Goal: Register for event/course

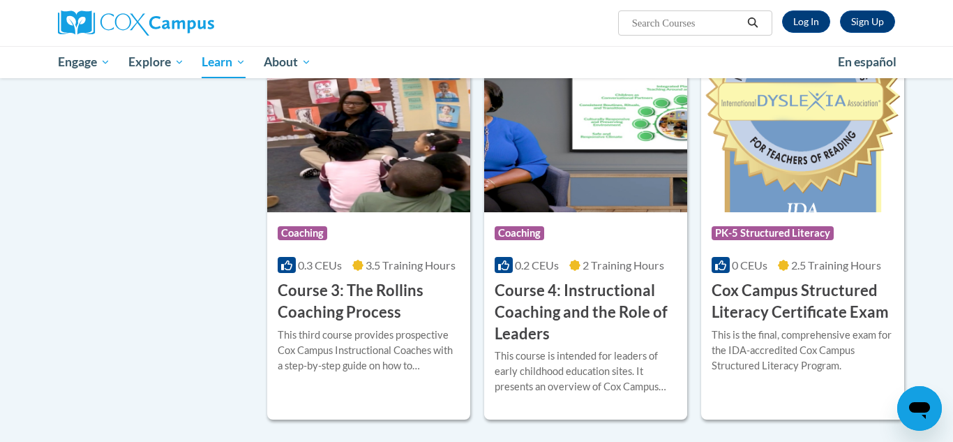
scroll to position [1101, 0]
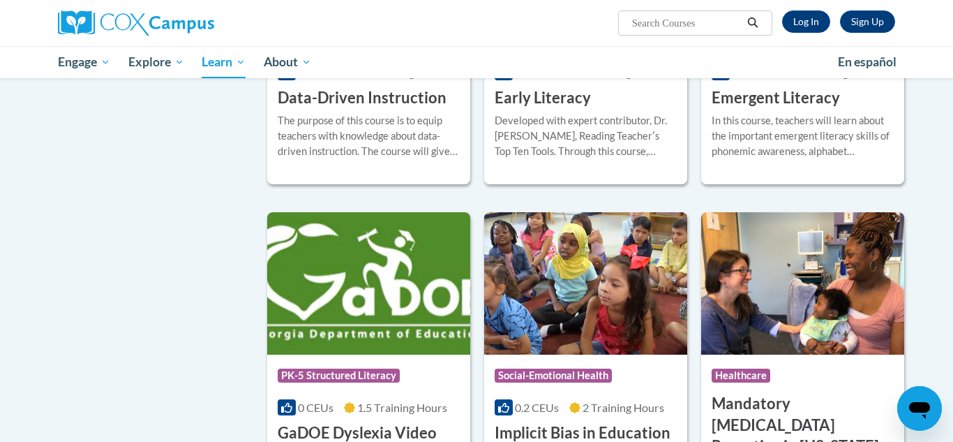
scroll to position [1552, 0]
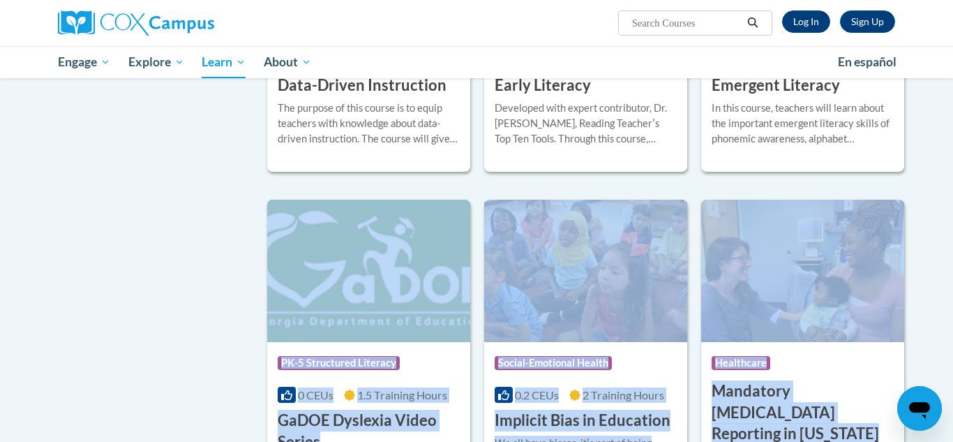
drag, startPoint x: 942, startPoint y: 197, endPoint x: 942, endPoint y: 213, distance: 16.8
click at [942, 213] on body "Sign Up Log In Search Search... Toggle navigation My Learning My Learning My Co…" at bounding box center [476, 415] width 953 height 3934
click at [934, 192] on body "Sign Up Log In Search Search... Toggle navigation My Learning My Learning My Co…" at bounding box center [476, 415] width 953 height 3934
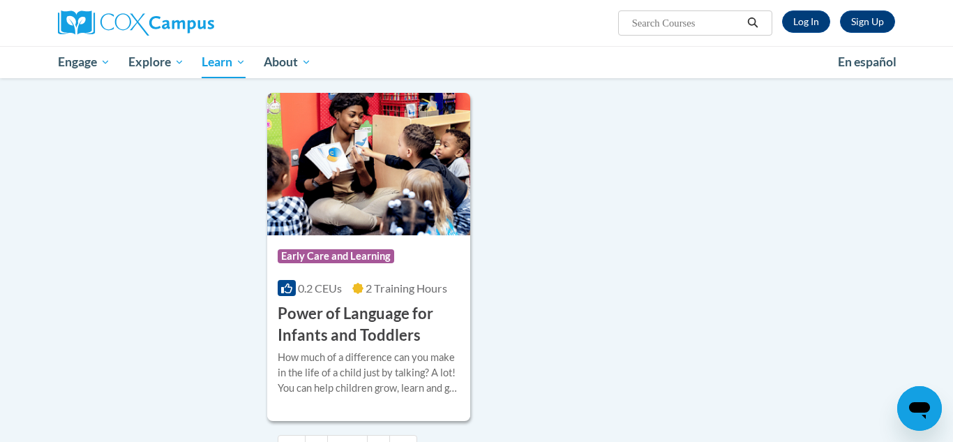
scroll to position [3160, 0]
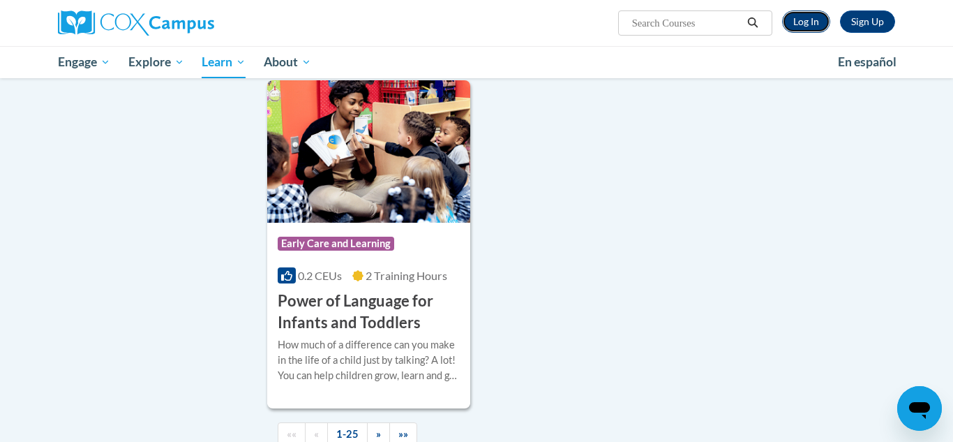
click at [802, 22] on link "Log In" at bounding box center [806, 21] width 48 height 22
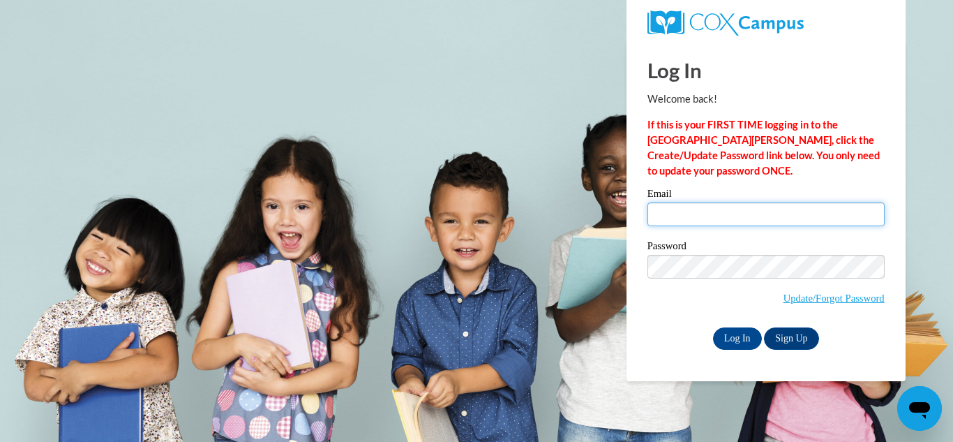
click at [698, 225] on input "Email" at bounding box center [765, 214] width 237 height 24
type input "[EMAIL_ADDRESS][PERSON_NAME][DOMAIN_NAME]"
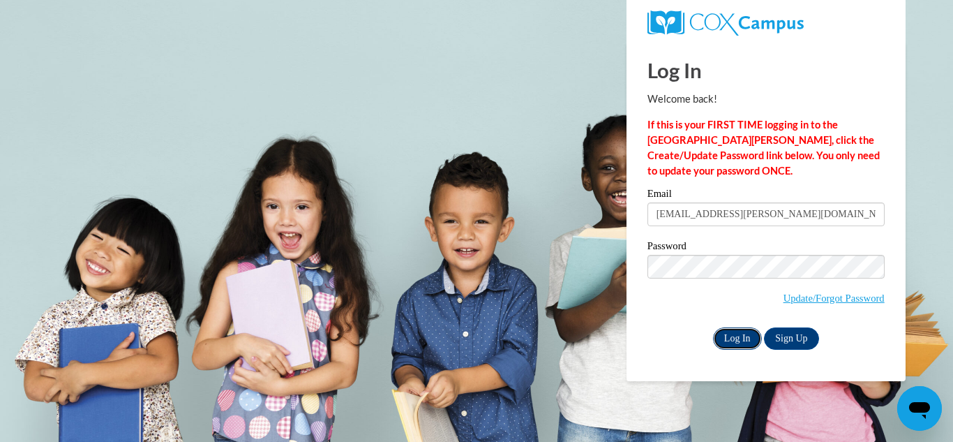
click at [739, 338] on input "Log In" at bounding box center [737, 338] width 49 height 22
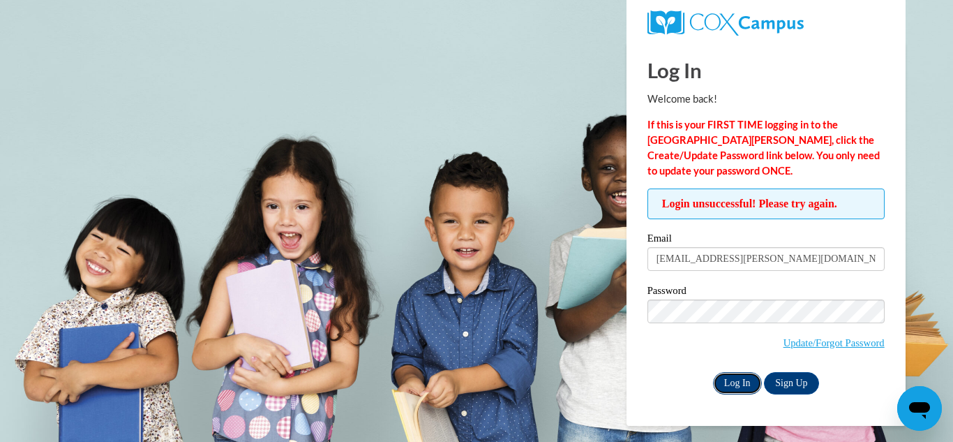
click at [731, 384] on input "Log In" at bounding box center [737, 383] width 49 height 22
click at [792, 383] on link "Sign Up" at bounding box center [791, 383] width 54 height 22
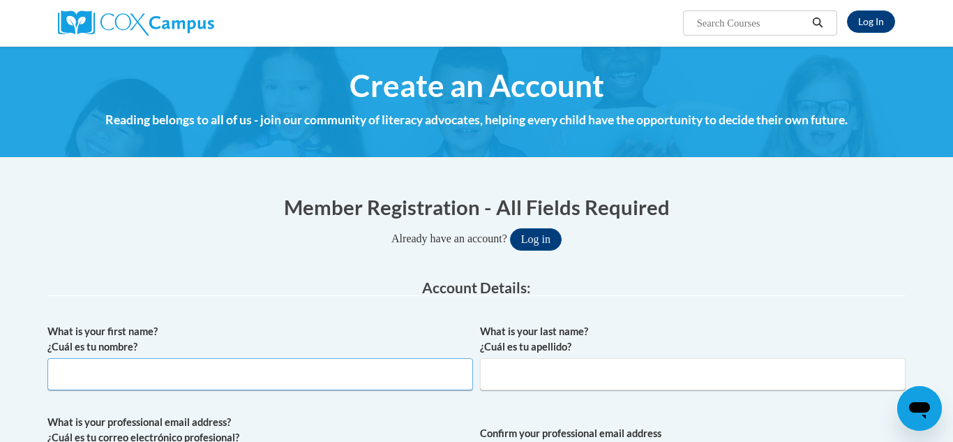
click at [55, 372] on input "What is your first name? ¿Cuál es tu nombre?" at bounding box center [260, 374] width 426 height 32
type input "[PERSON_NAME]"
type input "[EMAIL_ADDRESS][PERSON_NAME][DOMAIN_NAME]"
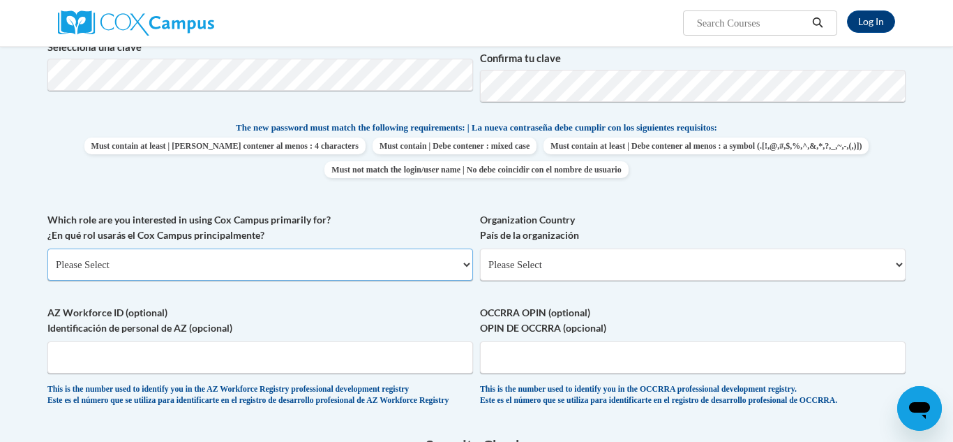
scroll to position [538, 0]
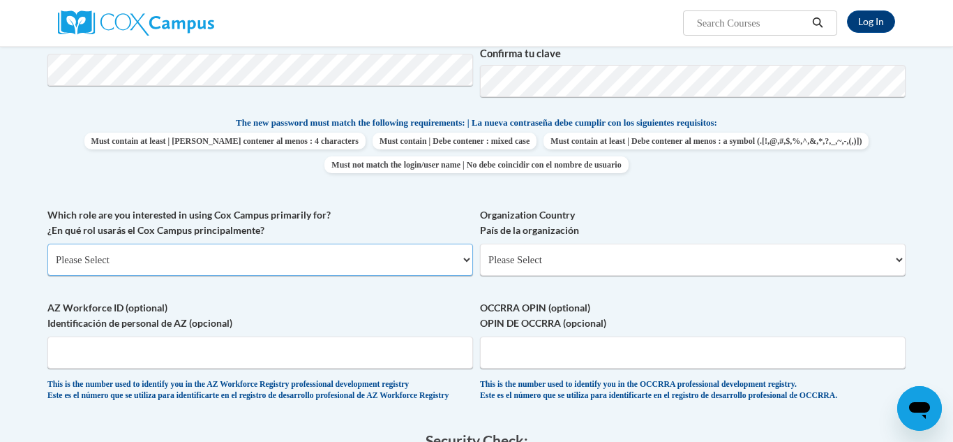
click at [466, 262] on select "Please Select College/University | Colegio/Universidad Community/Nonprofit Part…" at bounding box center [260, 259] width 426 height 32
select select "fbf2d438-af2f-41f8-98f1-81c410e29de3"
click at [47, 243] on select "Please Select College/University | Colegio/Universidad Community/Nonprofit Part…" at bounding box center [260, 259] width 426 height 32
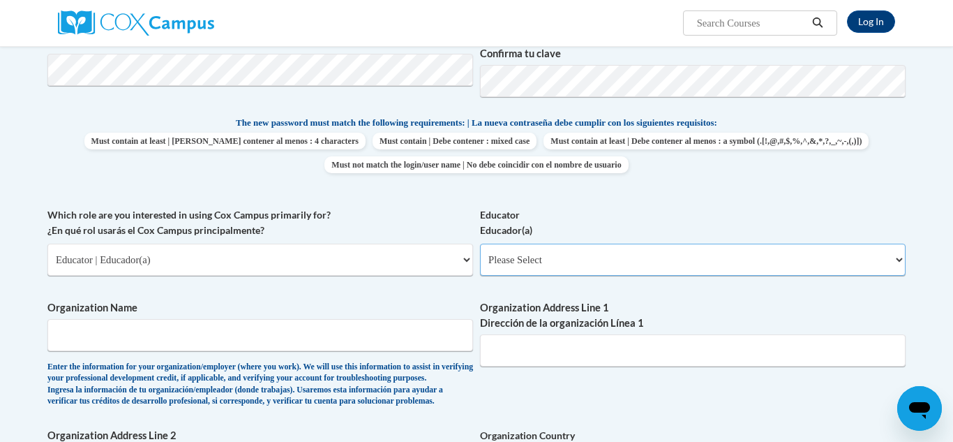
click at [900, 260] on select "Please Select Early Learning/Daycare Teacher/Family Home Care Provider | Maestr…" at bounding box center [693, 259] width 426 height 32
select select "6732b29e-f5f4-40e4-a595-7dafd2b8fb29"
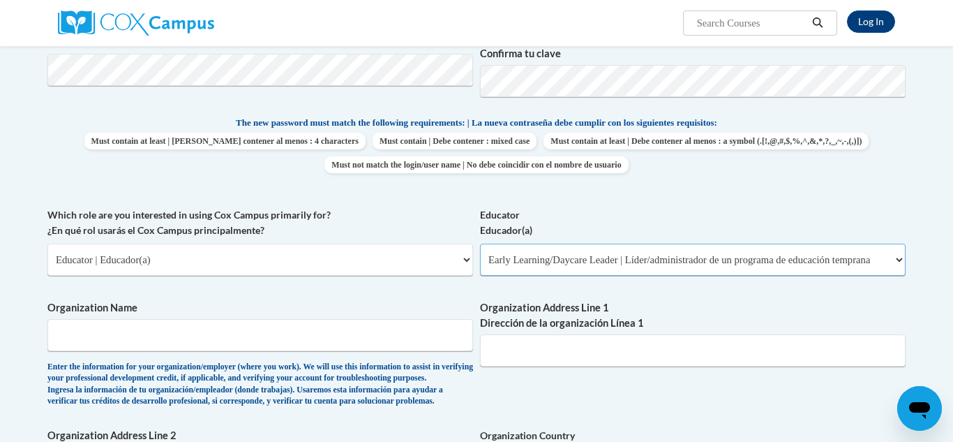
click at [480, 243] on select "Please Select Early Learning/Daycare Teacher/Family Home Care Provider | Maestr…" at bounding box center [693, 259] width 426 height 32
click at [78, 334] on input "Organization Name" at bounding box center [260, 335] width 426 height 32
type input "good beginnings"
click at [483, 350] on input "Organization Address Line 1 Dirección de la organización Línea 1" at bounding box center [693, 350] width 426 height 32
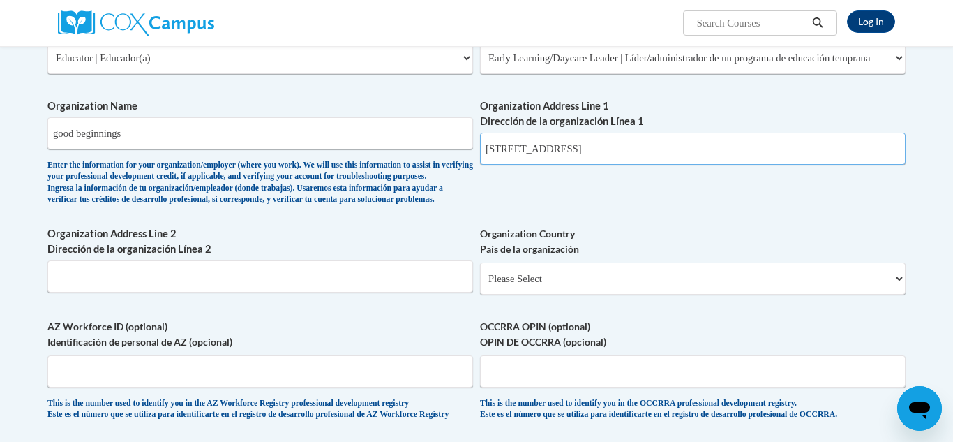
scroll to position [751, 0]
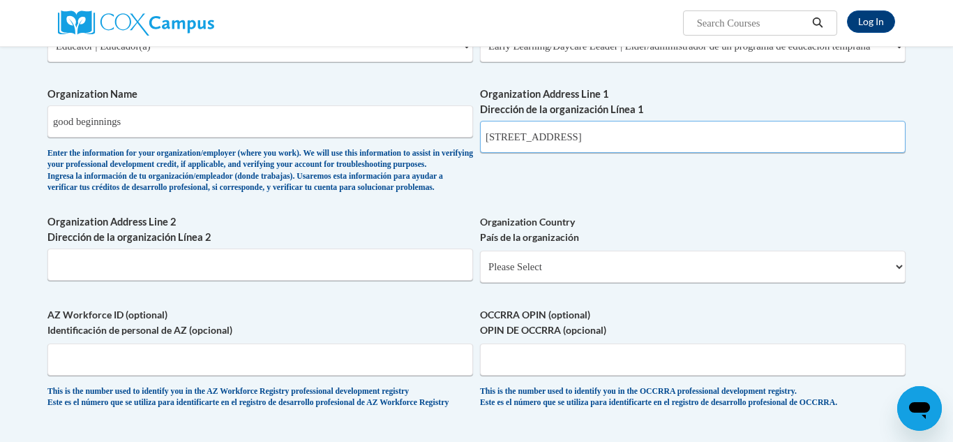
type input "[STREET_ADDRESS]"
click at [52, 280] on input "Organization Address Line 2 Dirección de la organización Línea 2" at bounding box center [260, 264] width 426 height 32
type input "[STREET_ADDRESS]"
click at [901, 283] on select "Please Select [GEOGRAPHIC_DATA] | [GEOGRAPHIC_DATA] Outside of [GEOGRAPHIC_DATA…" at bounding box center [693, 266] width 426 height 32
select select "ad49bcad-a171-4b2e-b99c-48b446064914"
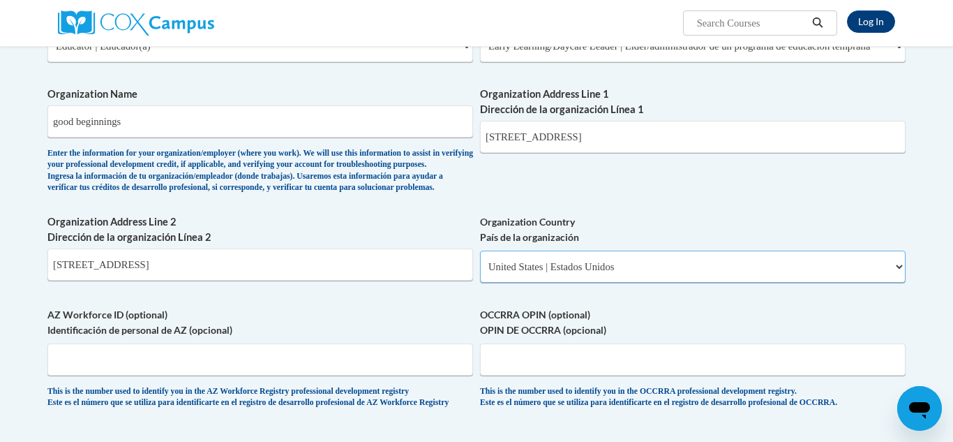
click at [480, 273] on select "Please Select [GEOGRAPHIC_DATA] | [GEOGRAPHIC_DATA] Outside of [GEOGRAPHIC_DATA…" at bounding box center [693, 266] width 426 height 32
select select
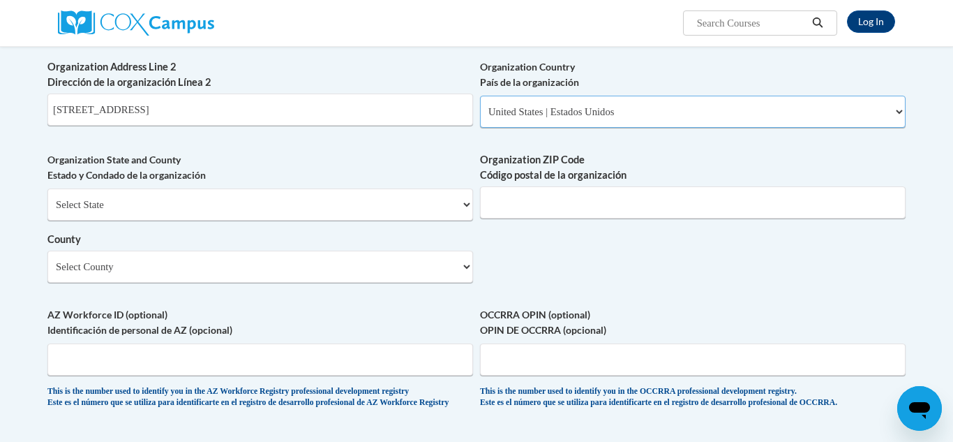
scroll to position [916, 0]
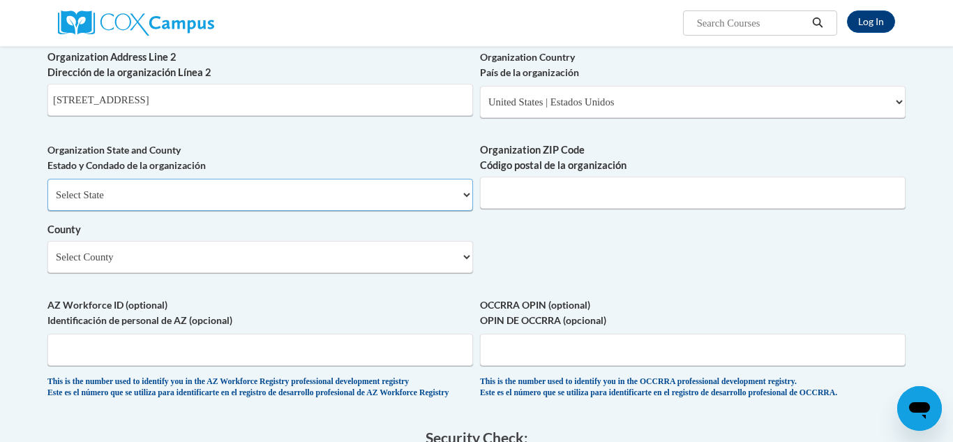
click at [469, 211] on select "Select State [US_STATE] [US_STATE] [US_STATE] [US_STATE] [US_STATE] [US_STATE] …" at bounding box center [260, 195] width 426 height 32
select select "[US_STATE]"
click at [47, 201] on select "Select State [US_STATE] [US_STATE] [US_STATE] [US_STATE] [US_STATE] [US_STATE] …" at bounding box center [260, 195] width 426 height 32
click at [511, 209] on input "Organization ZIP Code Código postal de la organización" at bounding box center [693, 192] width 426 height 32
type input "44137"
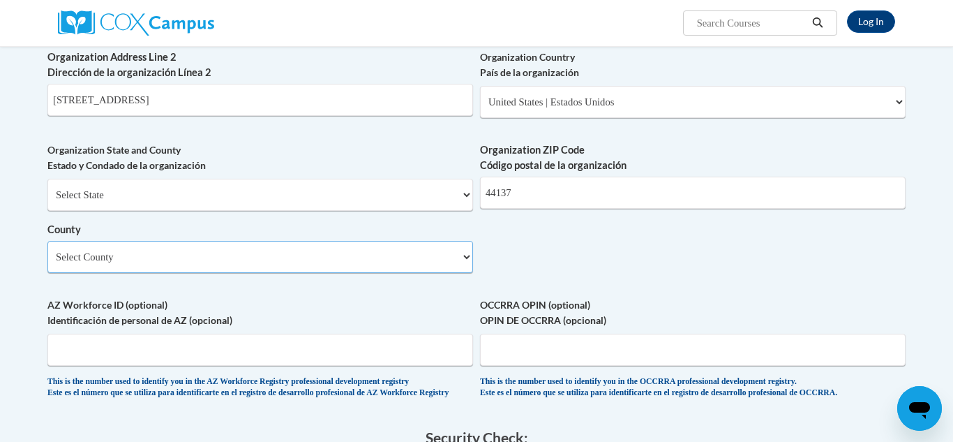
click at [467, 273] on select "Select County [PERSON_NAME][GEOGRAPHIC_DATA] [GEOGRAPHIC_DATA] [GEOGRAPHIC_DATA…" at bounding box center [260, 257] width 426 height 32
select select "Cuyahoga"
click at [47, 263] on select "Select County [PERSON_NAME][GEOGRAPHIC_DATA] [GEOGRAPHIC_DATA] [GEOGRAPHIC_DATA…" at bounding box center [260, 257] width 426 height 32
click at [488, 366] on input "OCCRRA OPIN (optional) OPIN DE OCCRRA (opcional)" at bounding box center [693, 349] width 426 height 32
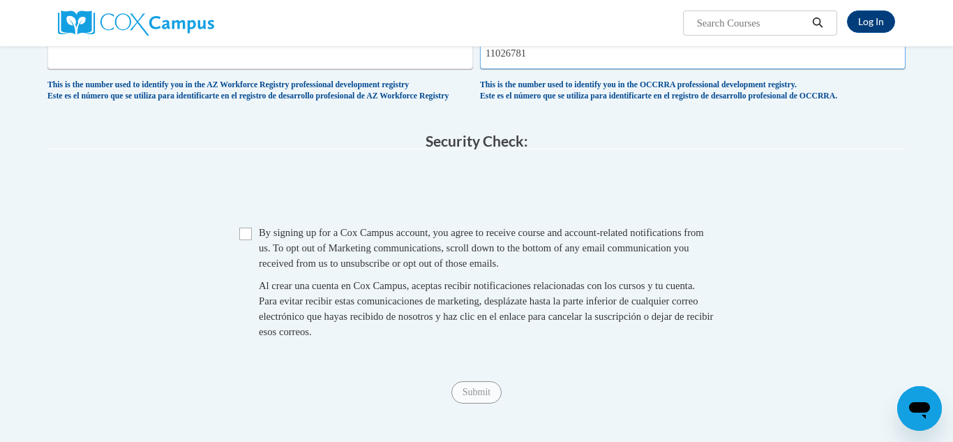
scroll to position [1231, 0]
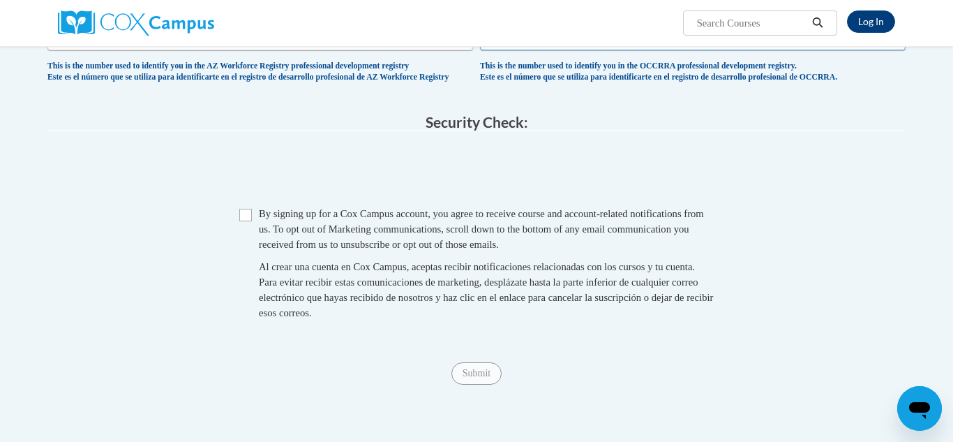
type input "11026781"
click at [247, 221] on input "Checkbox" at bounding box center [245, 215] width 13 height 13
checkbox input "true"
click at [472, 384] on input "Submit" at bounding box center [476, 373] width 50 height 22
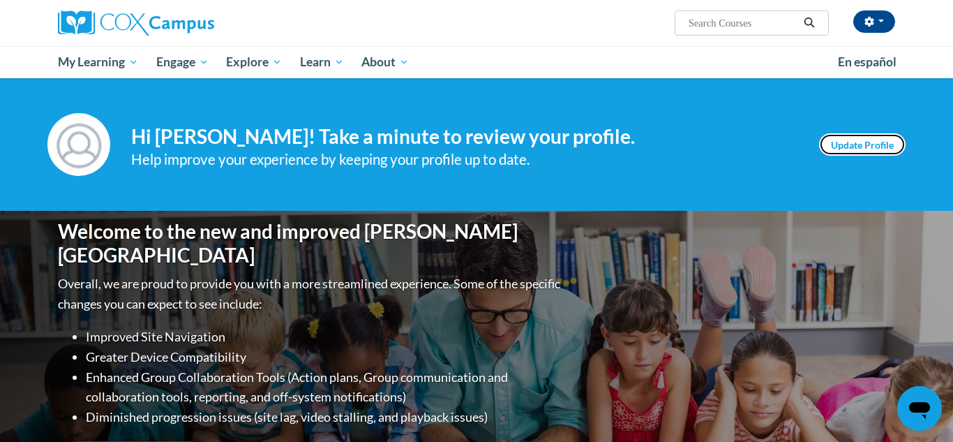
click at [843, 144] on link "Update Profile" at bounding box center [862, 144] width 86 height 22
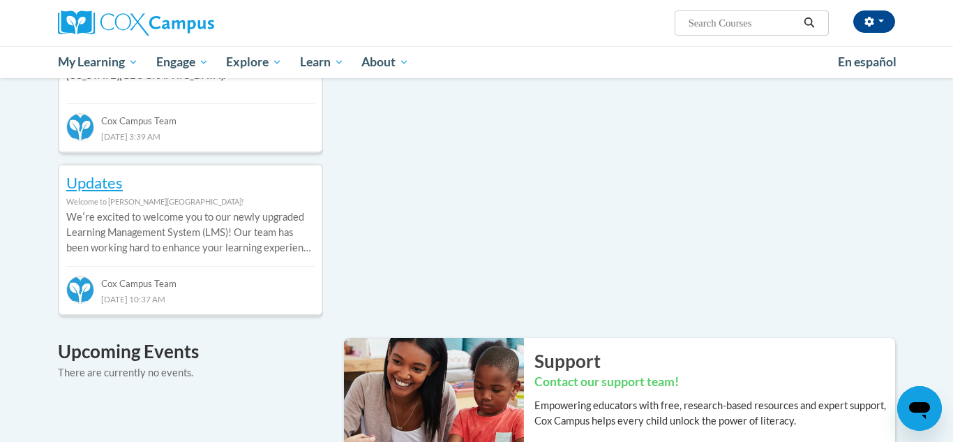
scroll to position [714, 0]
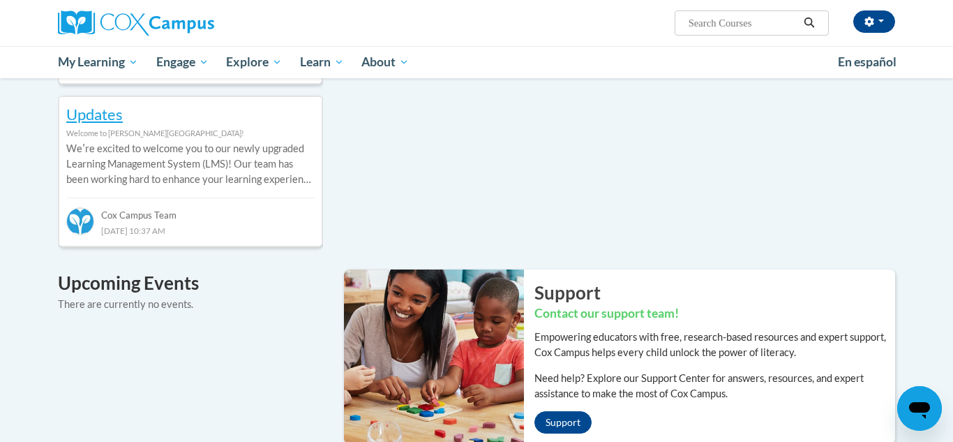
drag, startPoint x: 952, startPoint y: 182, endPoint x: 944, endPoint y: 264, distance: 82.7
click at [944, 264] on div "Your profile Hi Paula Corbin-bryant! Take a minute to review your profile. Help…" at bounding box center [476, 132] width 953 height 1535
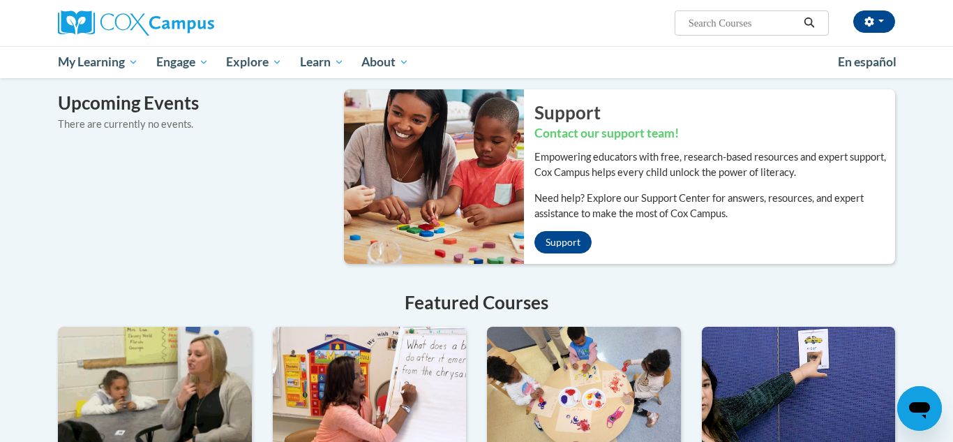
scroll to position [888, 0]
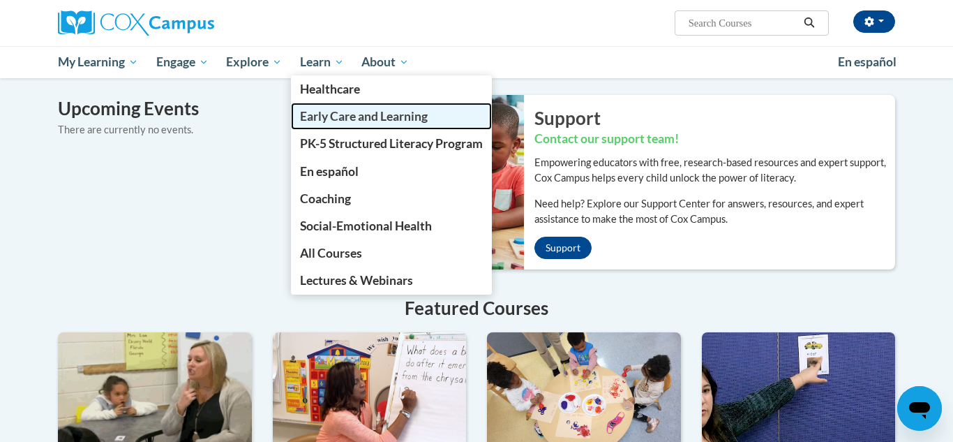
click at [326, 116] on span "Early Care and Learning" at bounding box center [364, 116] width 128 height 15
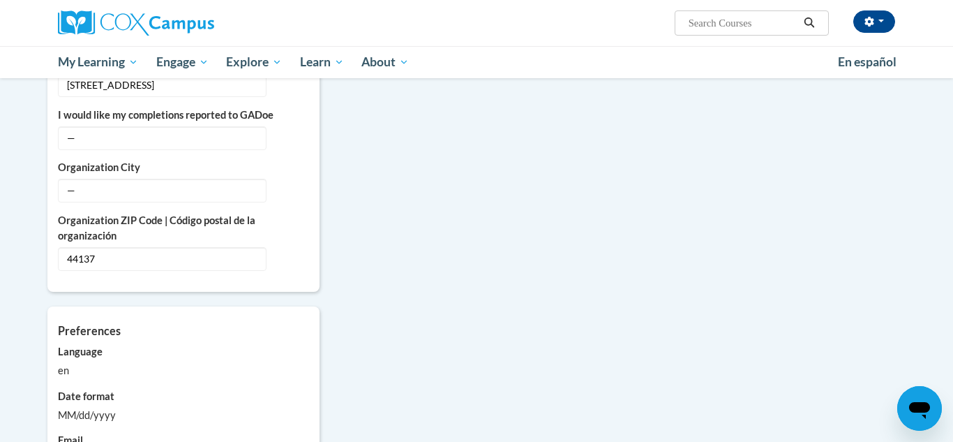
scroll to position [1006, 0]
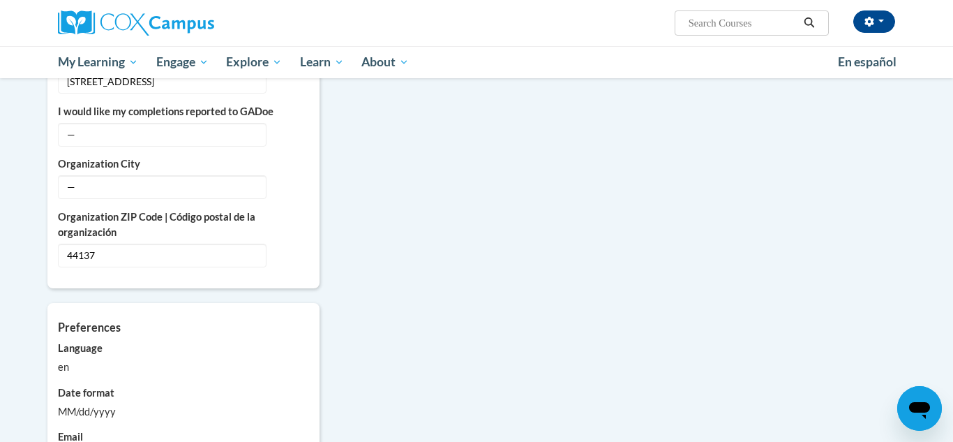
drag, startPoint x: 952, startPoint y: 248, endPoint x: 942, endPoint y: 310, distance: 63.5
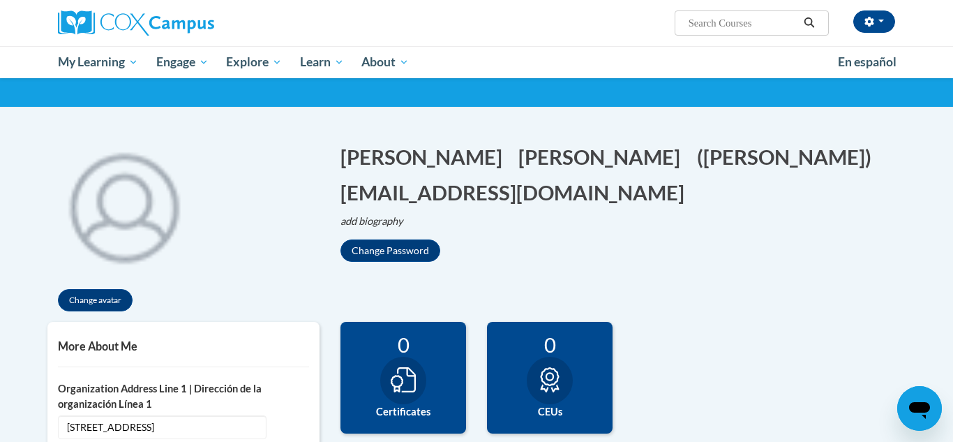
scroll to position [41, 0]
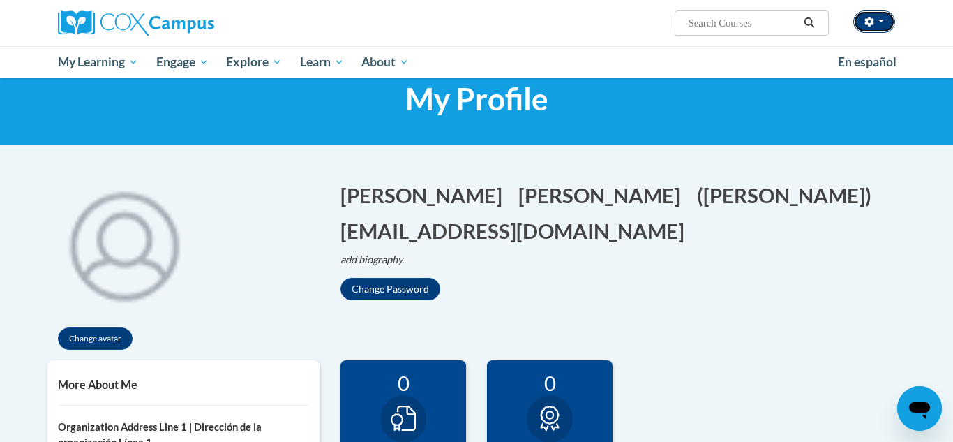
click at [882, 23] on button "button" at bounding box center [874, 21] width 42 height 22
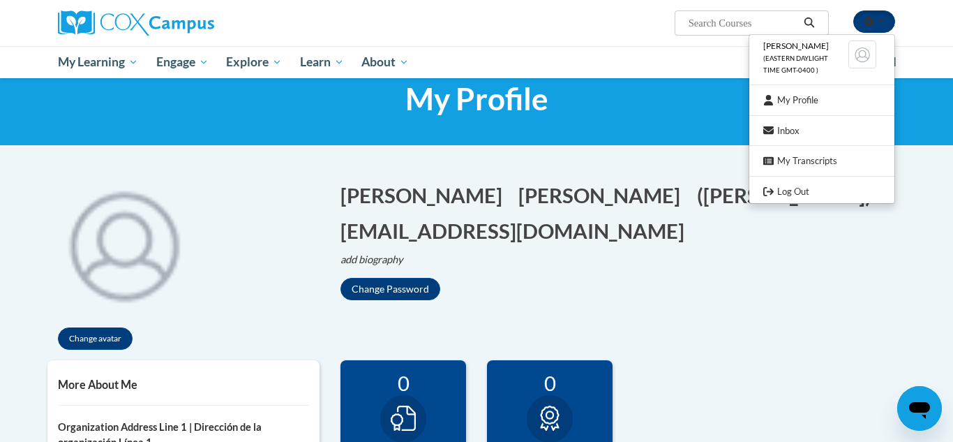
click at [884, 22] on button "button" at bounding box center [874, 21] width 42 height 22
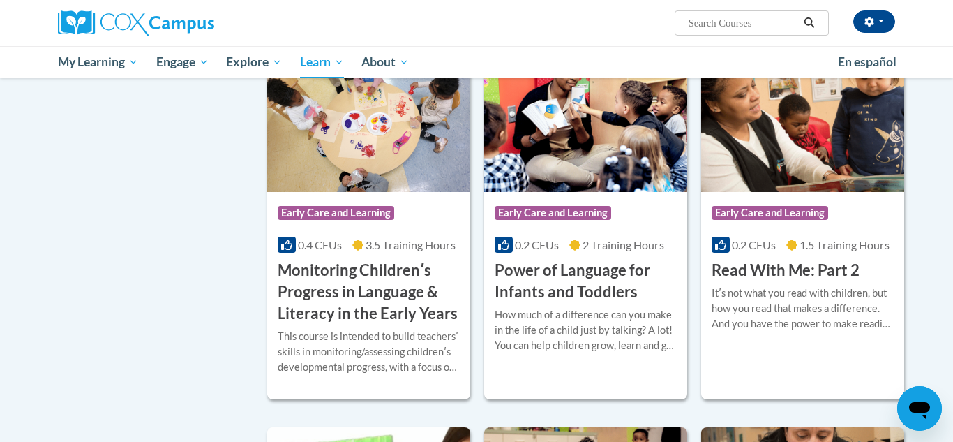
scroll to position [1177, 0]
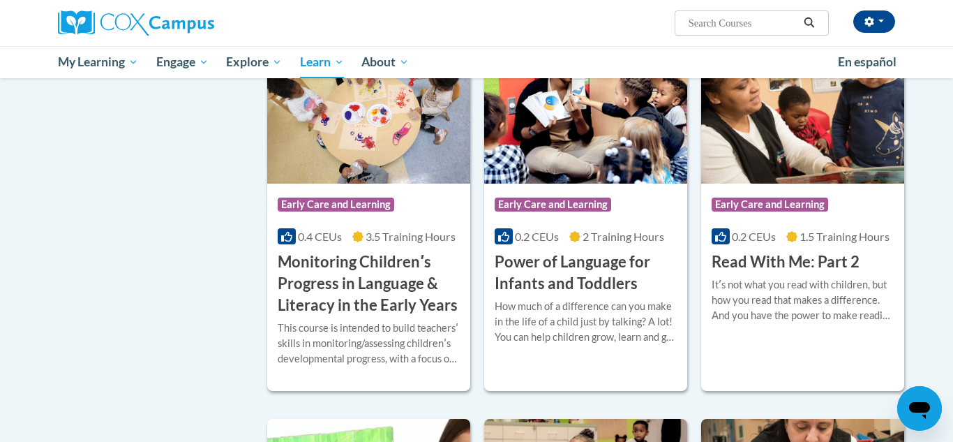
drag, startPoint x: 952, startPoint y: 43, endPoint x: 942, endPoint y: 238, distance: 195.6
click at [717, 266] on div "Course Category: Early Care and Learning 0.2 CEUs 1.5 Training Hours COURSE Rea…" at bounding box center [802, 227] width 203 height 89
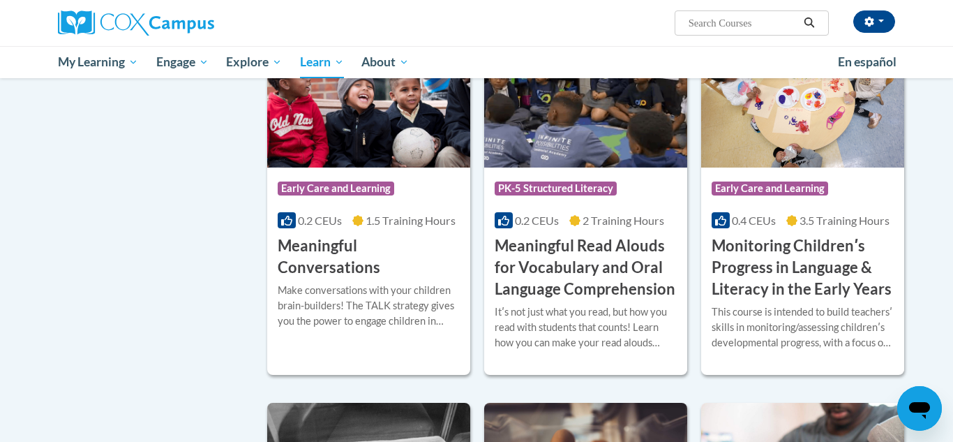
scroll to position [2132, 0]
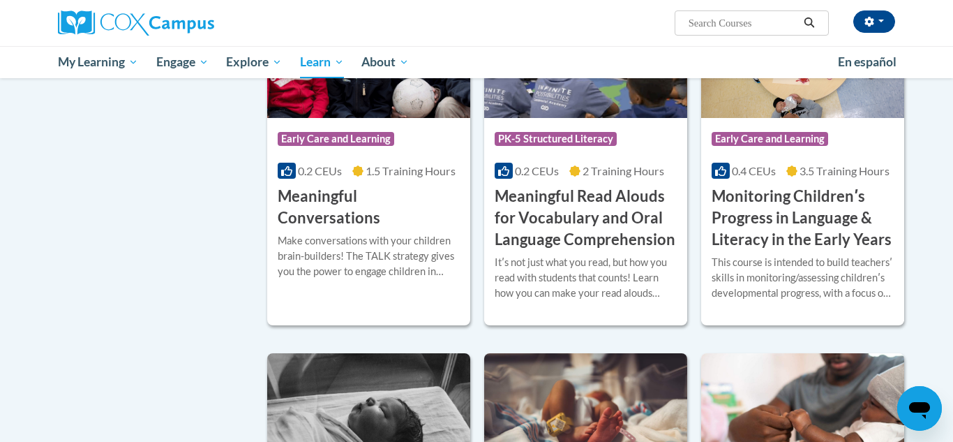
drag, startPoint x: 945, startPoint y: 199, endPoint x: 942, endPoint y: 273, distance: 74.0
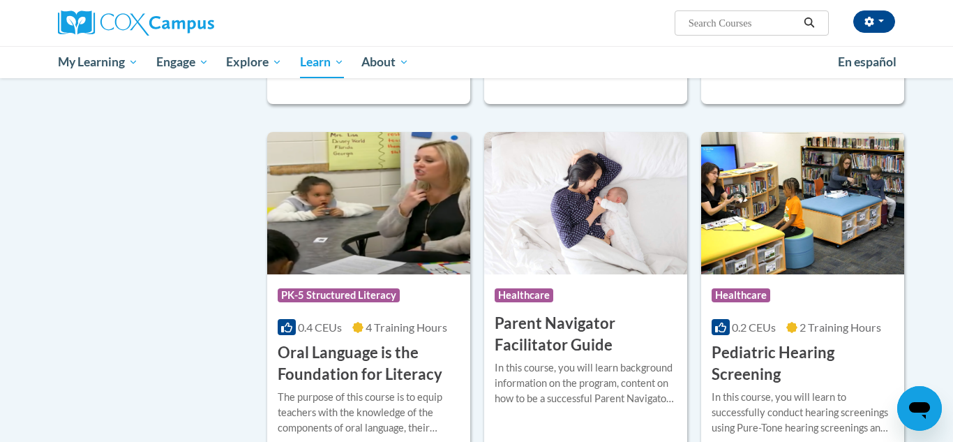
scroll to position [2758, 0]
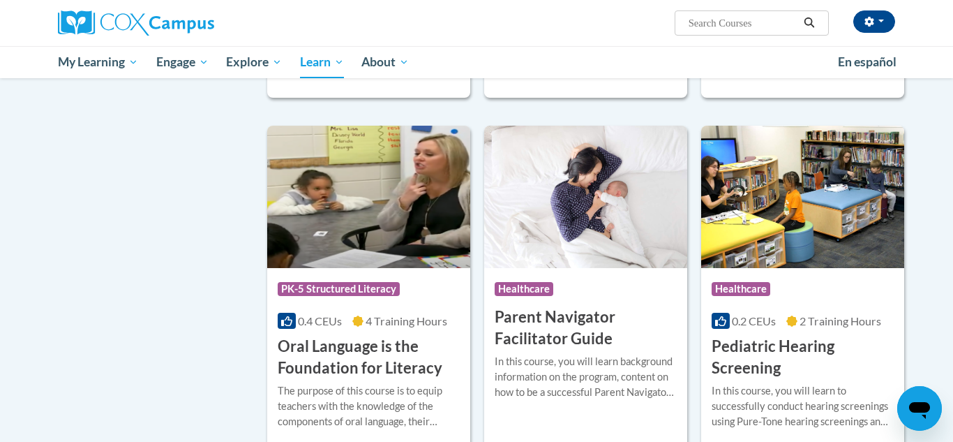
drag, startPoint x: 951, startPoint y: 266, endPoint x: 938, endPoint y: 345, distance: 79.1
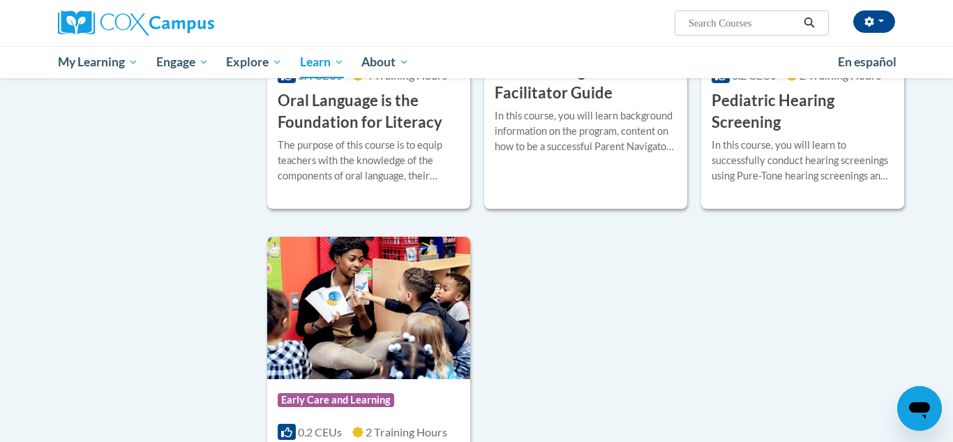
scroll to position [3022, 0]
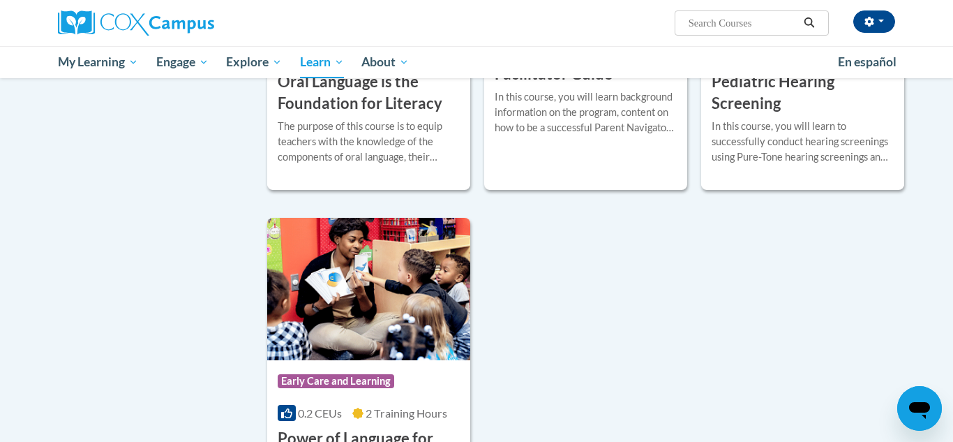
drag, startPoint x: 943, startPoint y: 366, endPoint x: 941, endPoint y: 377, distance: 12.0
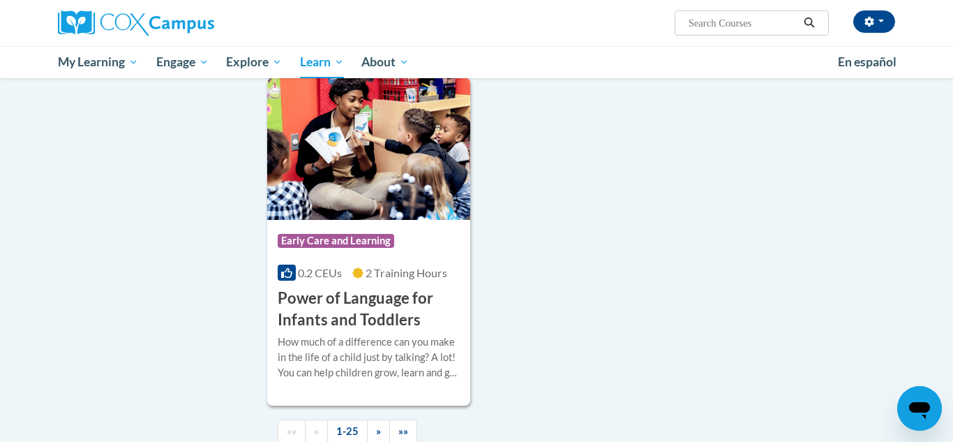
scroll to position [3169, 0]
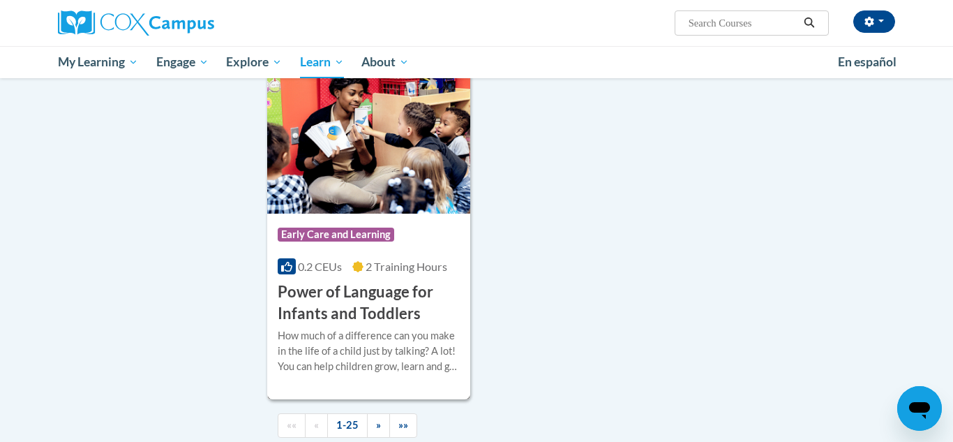
click at [375, 241] on span "Early Care and Learning" at bounding box center [336, 234] width 116 height 14
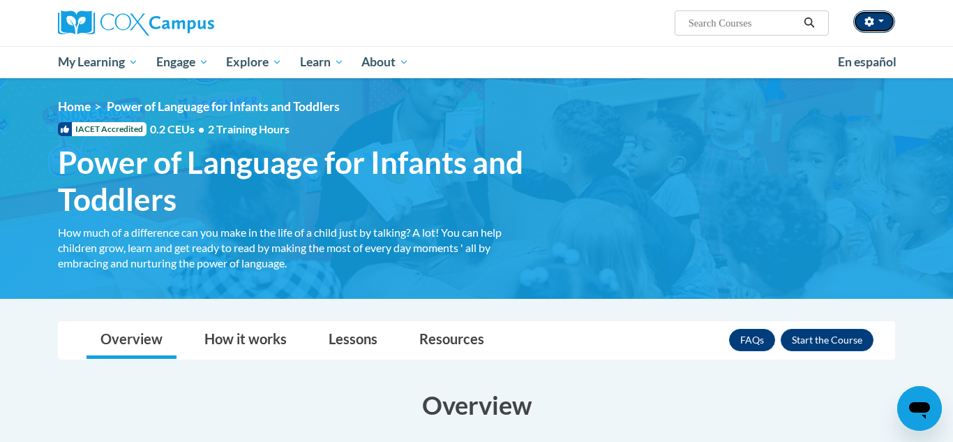
click at [881, 17] on button "button" at bounding box center [874, 21] width 42 height 22
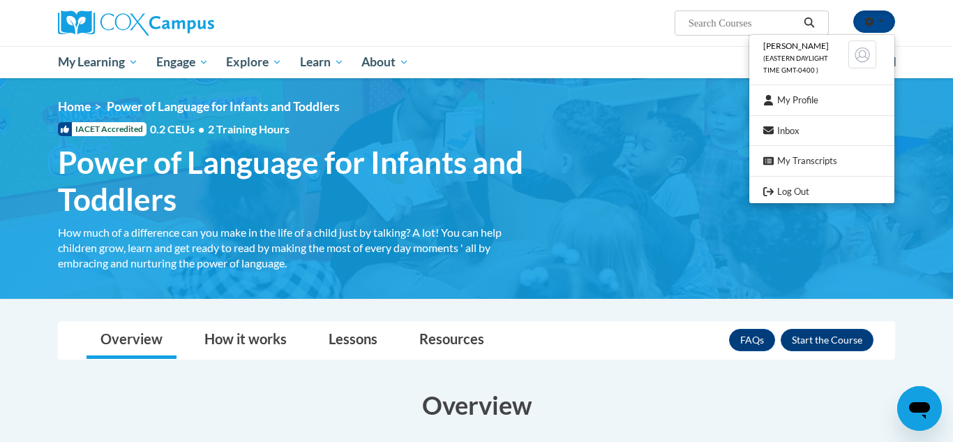
click at [905, 14] on div "[PERSON_NAME] (Eastern Daylight Time GMT-0400 ) My Profile Inbox My Transcripts…" at bounding box center [476, 23] width 879 height 46
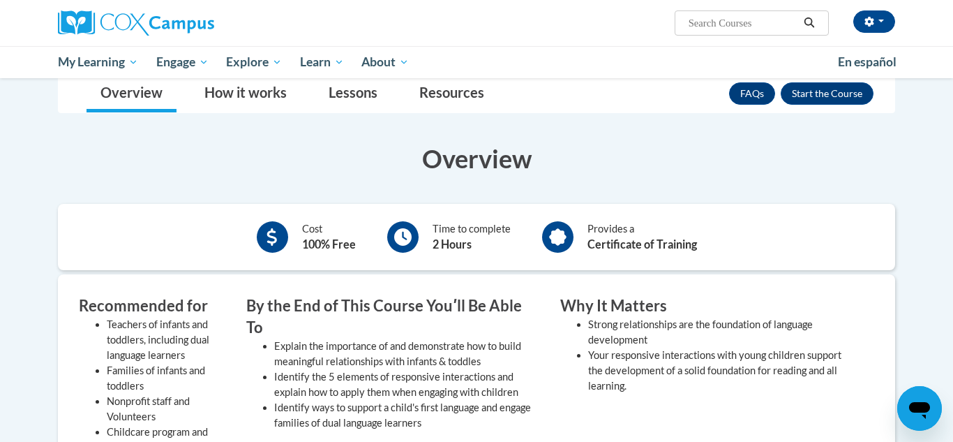
scroll to position [233, 0]
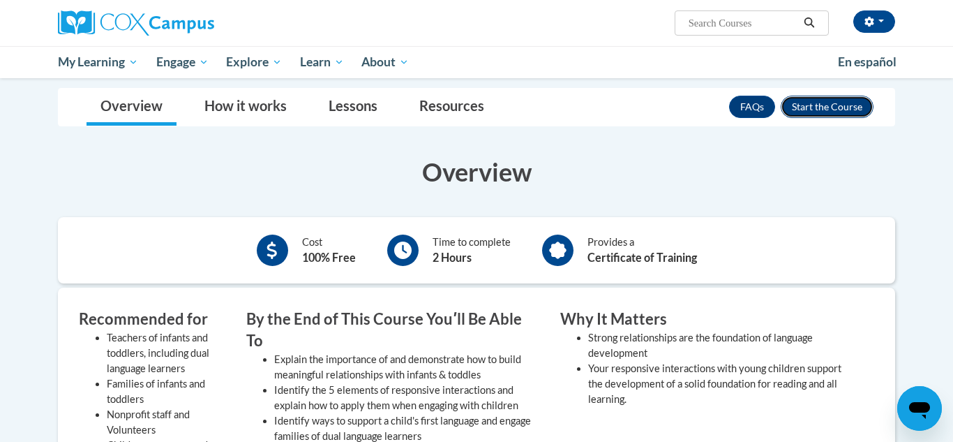
click at [834, 108] on button "Enroll" at bounding box center [827, 107] width 93 height 22
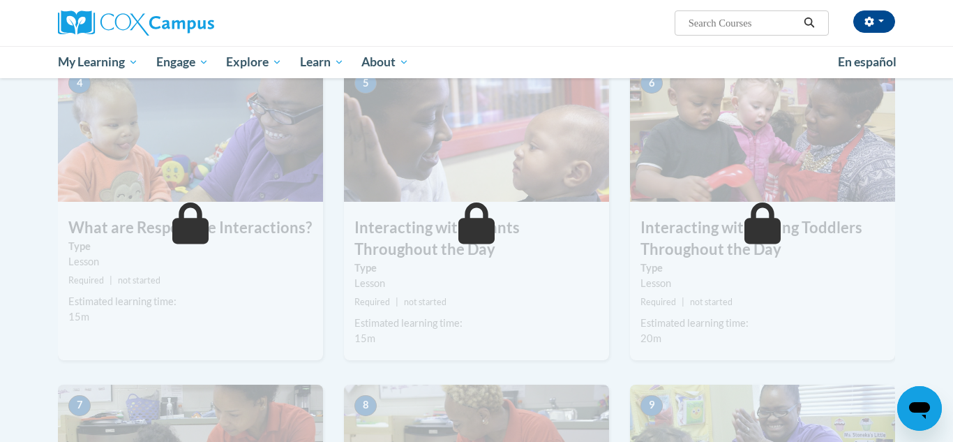
scroll to position [654, 0]
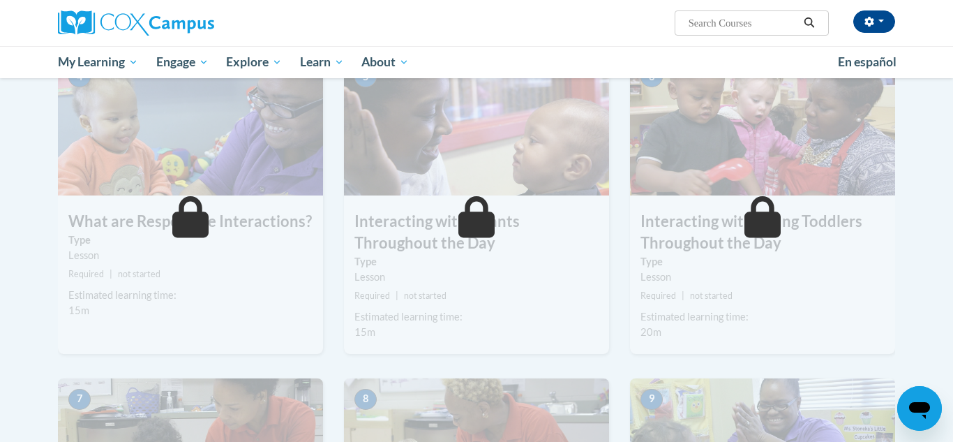
drag, startPoint x: 952, startPoint y: 110, endPoint x: 940, endPoint y: 198, distance: 89.5
click at [940, 198] on body "Paula Corbin-bryant (Eastern Daylight Time GMT-0400 ) My Profile Inbox My Trans…" at bounding box center [476, 361] width 953 height 2030
drag, startPoint x: 940, startPoint y: 198, endPoint x: 935, endPoint y: 220, distance: 22.2
click at [935, 220] on body "Paula Corbin-bryant (Eastern Daylight Time GMT-0400 ) My Profile Inbox My Trans…" at bounding box center [476, 361] width 953 height 2030
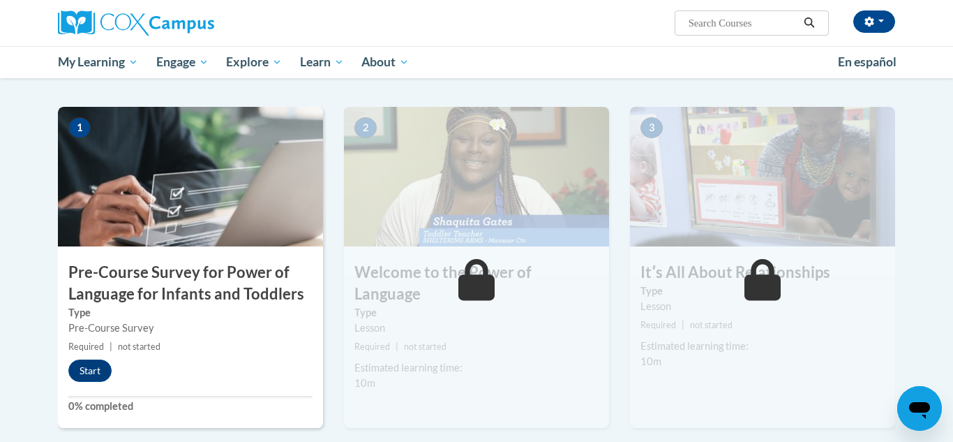
scroll to position [248, 0]
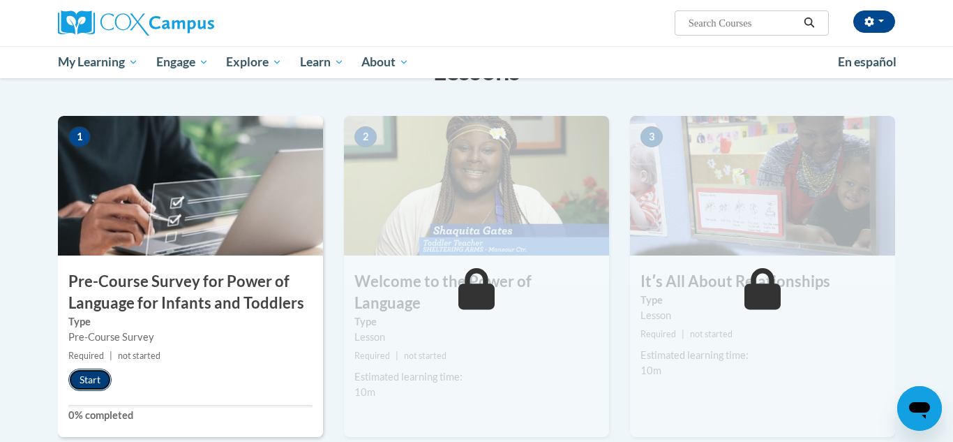
click at [90, 382] on button "Start" at bounding box center [89, 379] width 43 height 22
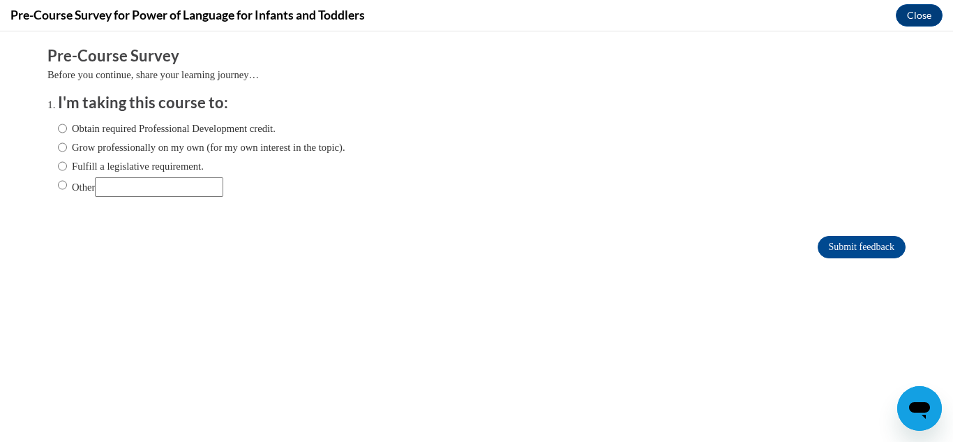
scroll to position [0, 0]
click at [90, 382] on body "Comments Pre-Course Survey Before you continue, share your learning journey… I'…" at bounding box center [476, 236] width 953 height 410
click at [61, 126] on input "Obtain required Professional Development credit." at bounding box center [62, 128] width 9 height 15
radio input "true"
click at [61, 128] on input "Obtain required Professional Development credit." at bounding box center [62, 128] width 9 height 15
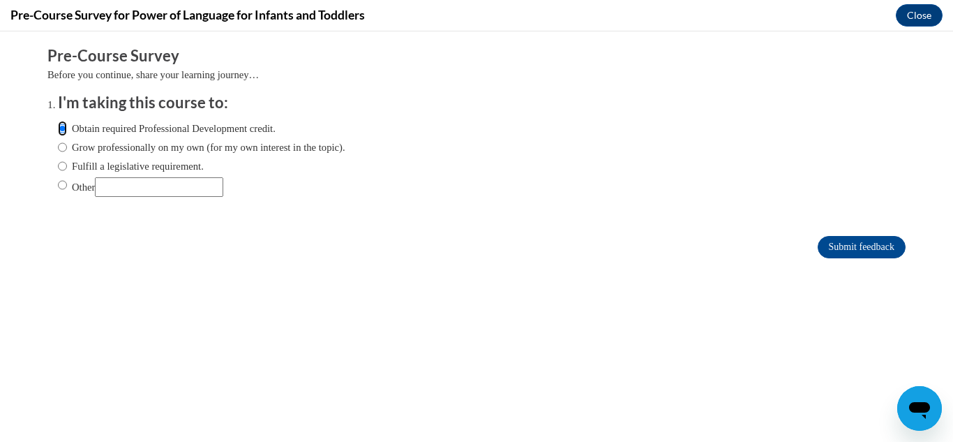
click at [62, 131] on input "Obtain required Professional Development credit." at bounding box center [62, 128] width 9 height 15
click at [845, 247] on input "Submit feedback" at bounding box center [862, 247] width 88 height 22
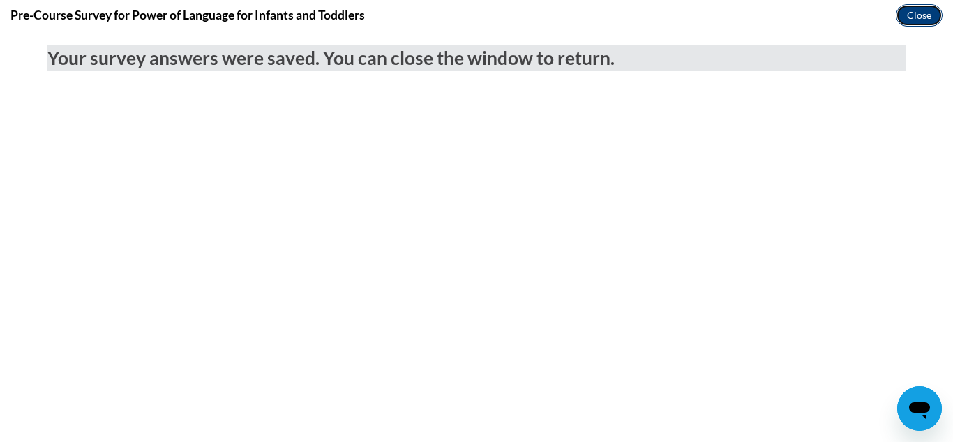
click at [922, 9] on button "Close" at bounding box center [919, 15] width 47 height 22
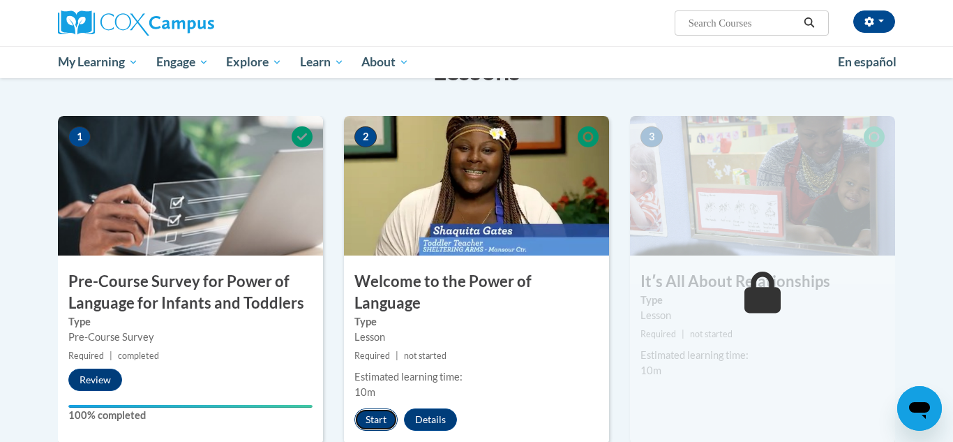
click at [379, 408] on button "Start" at bounding box center [375, 419] width 43 height 22
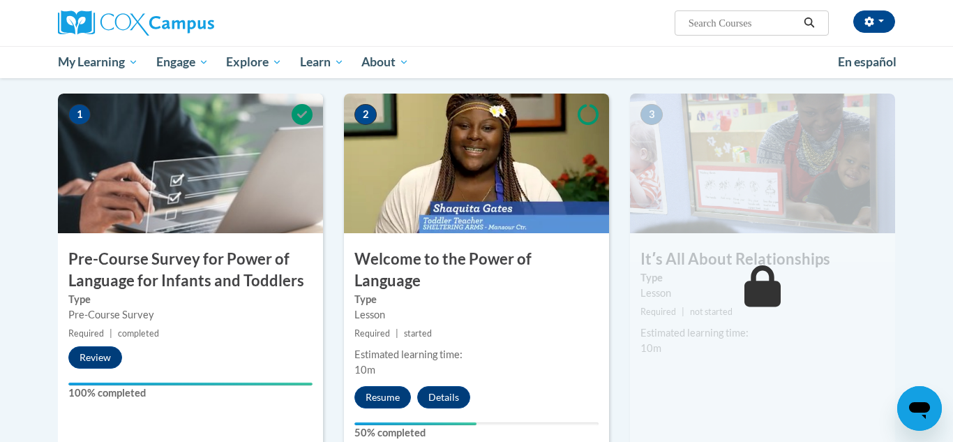
scroll to position [274, 0]
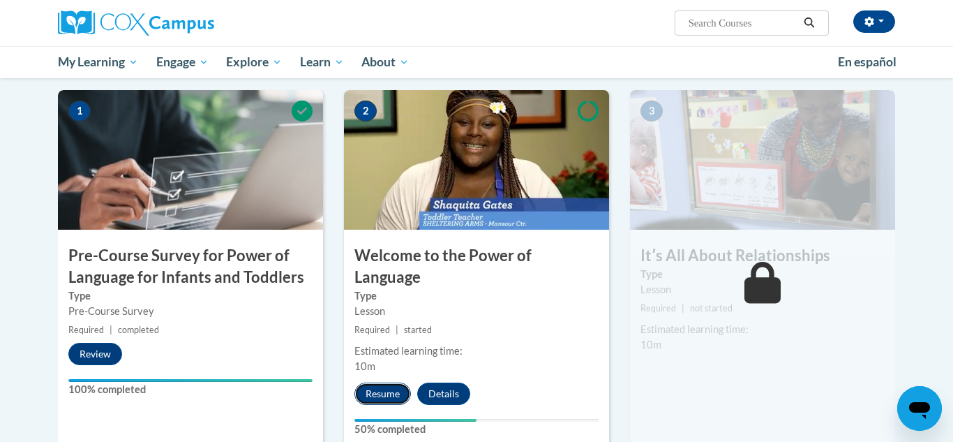
click at [381, 382] on button "Resume" at bounding box center [382, 393] width 57 height 22
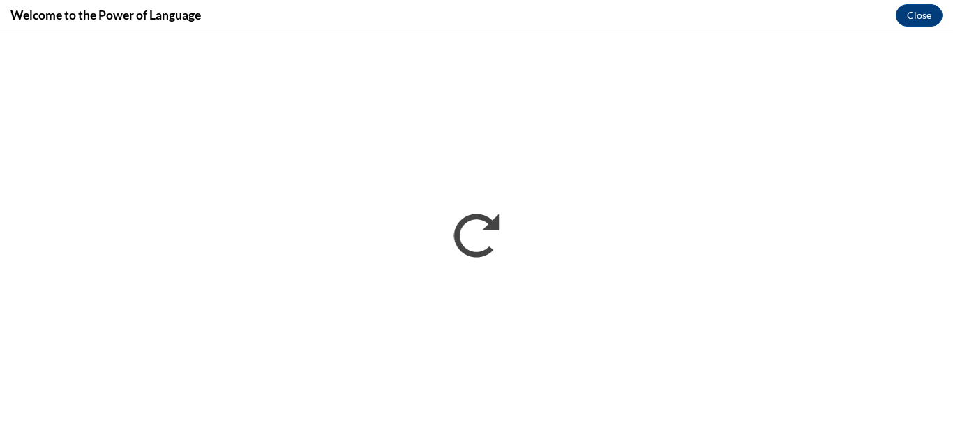
scroll to position [0, 0]
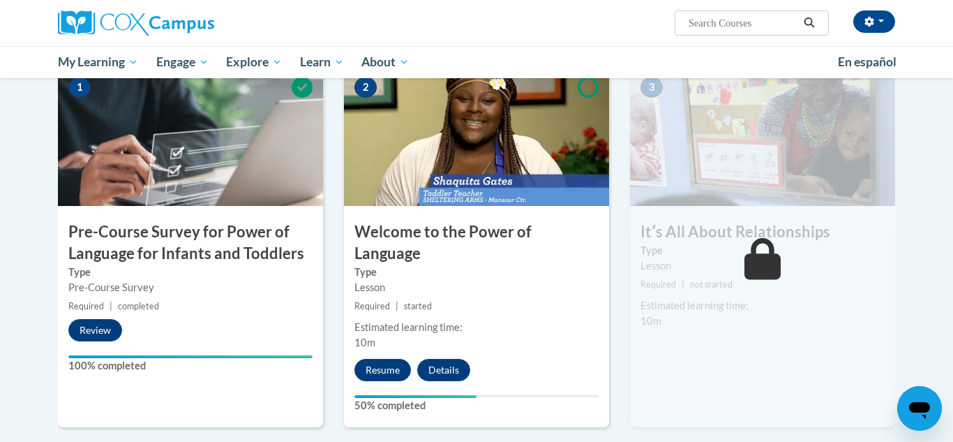
scroll to position [304, 0]
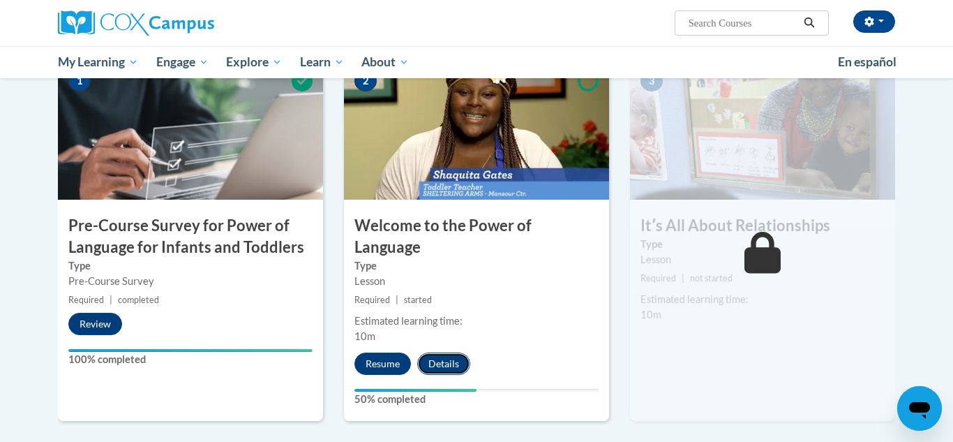
click at [444, 352] on button "Details" at bounding box center [443, 363] width 53 height 22
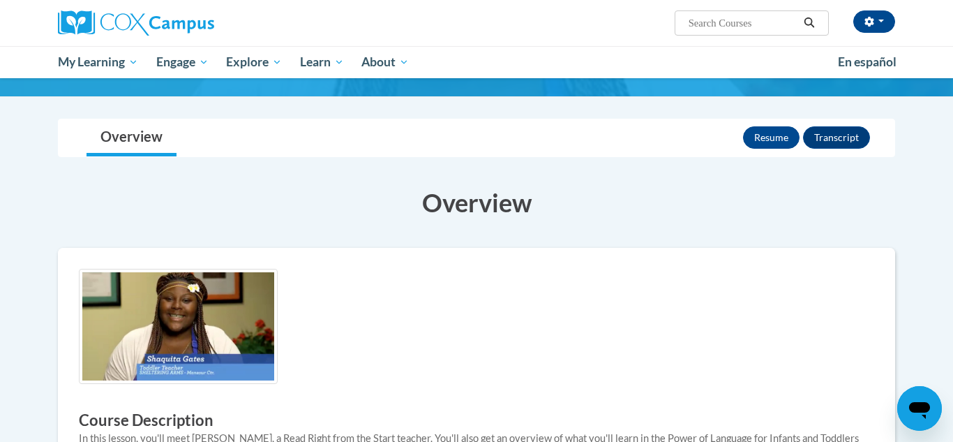
scroll to position [125, 0]
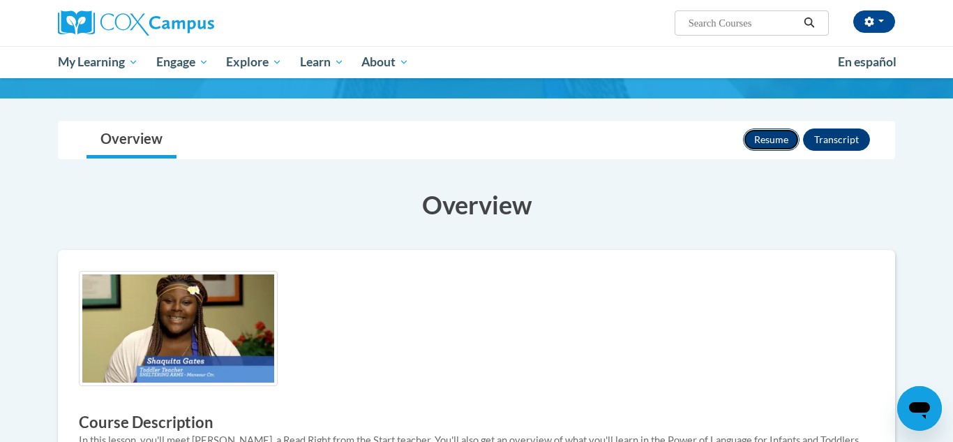
click at [785, 140] on button "Resume" at bounding box center [771, 139] width 57 height 22
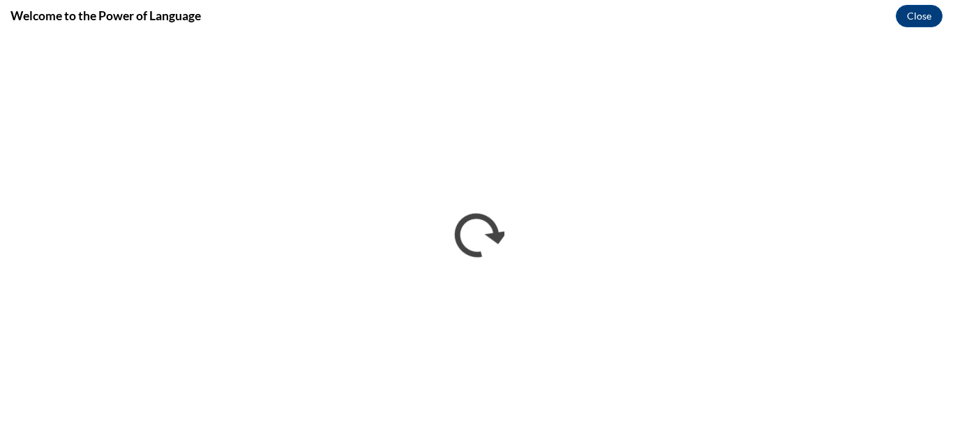
scroll to position [0, 0]
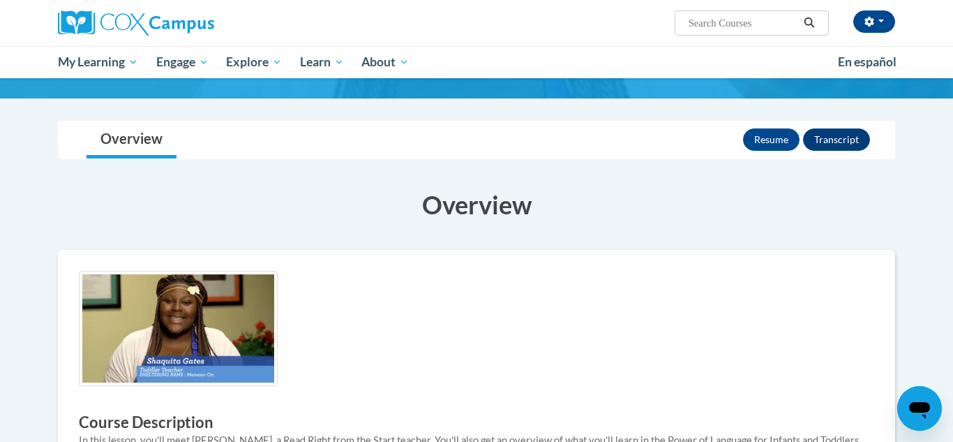
scroll to position [126, 0]
click at [764, 133] on button "Resume" at bounding box center [771, 139] width 57 height 22
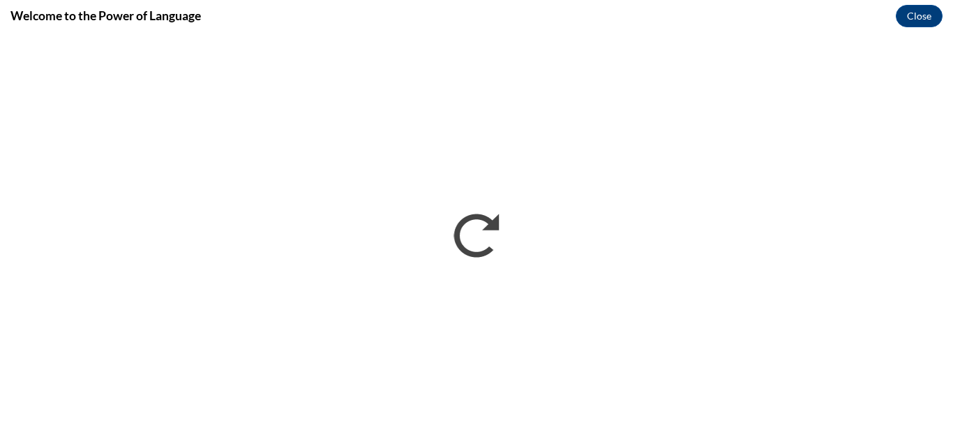
scroll to position [0, 0]
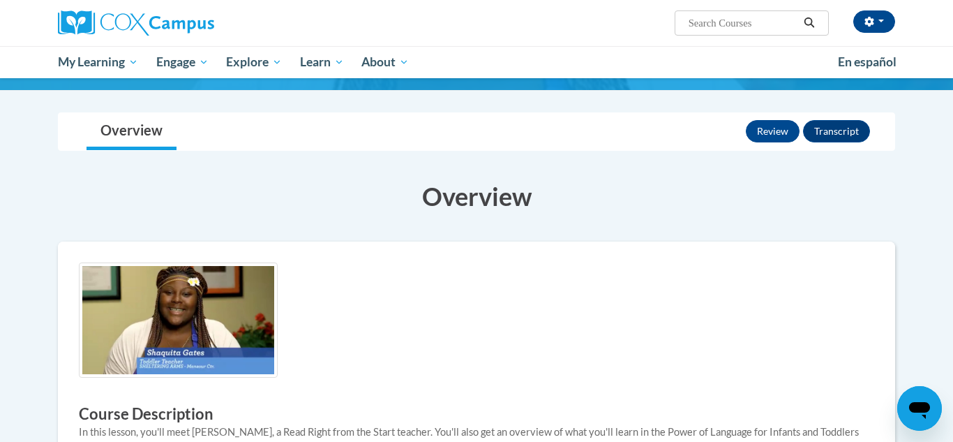
scroll to position [128, 0]
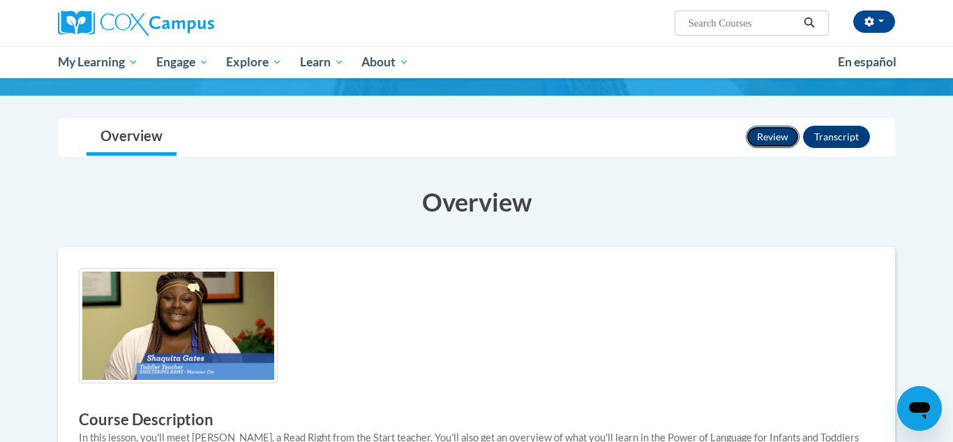
click at [767, 140] on button "Review" at bounding box center [773, 137] width 54 height 22
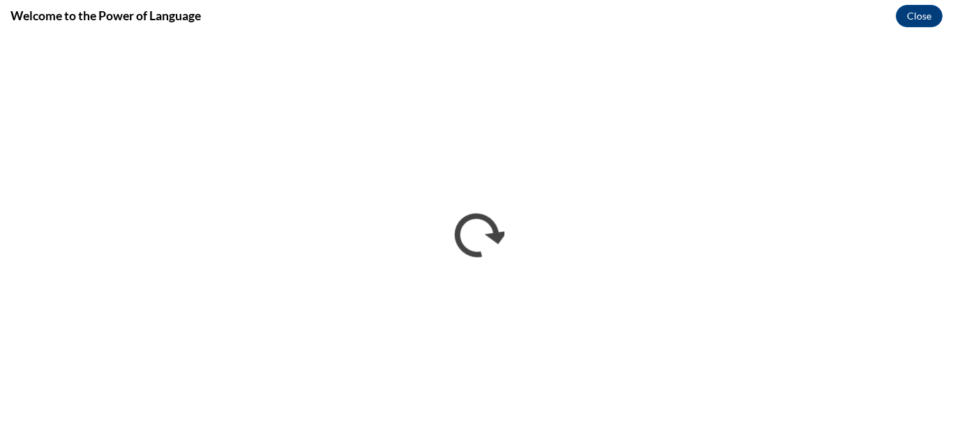
scroll to position [0, 0]
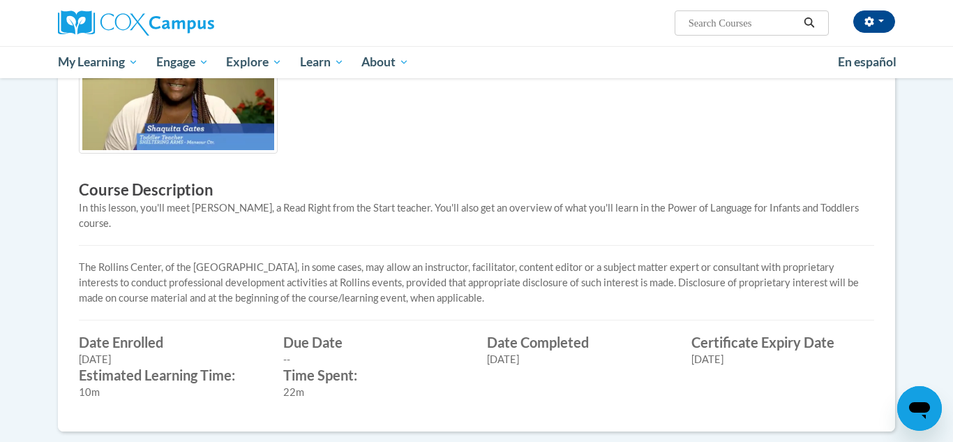
scroll to position [366, 0]
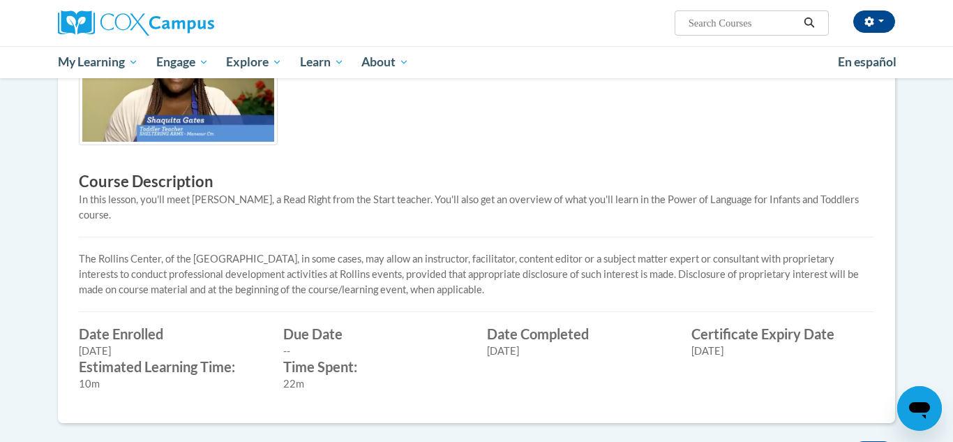
click at [938, 186] on body "[PERSON_NAME] (Eastern Daylight Time GMT-0400 ) My Profile Inbox My Transcripts…" at bounding box center [476, 205] width 953 height 1143
click at [938, 186] on body "Paula Corbin-bryant (Eastern Daylight Time GMT-0400 ) My Profile Inbox My Trans…" at bounding box center [476, 205] width 953 height 1143
click at [938, 192] on body "Paula Corbin-bryant (Eastern Daylight Time GMT-0400 ) My Profile Inbox My Trans…" at bounding box center [476, 205] width 953 height 1143
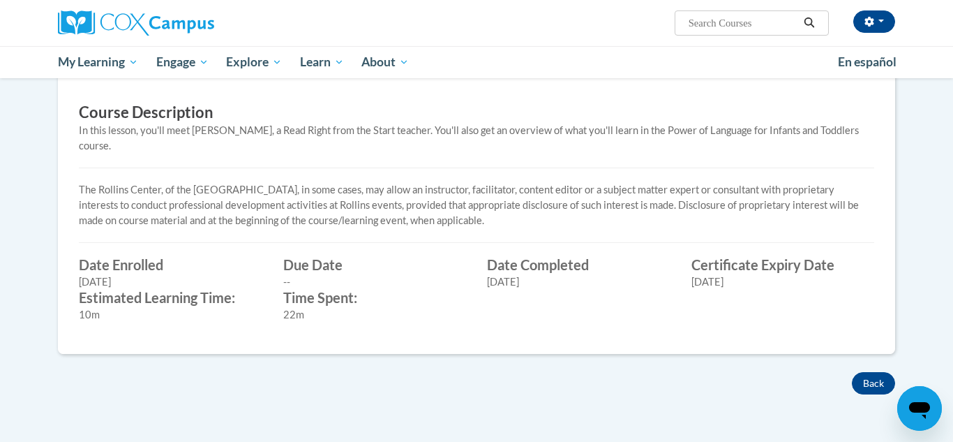
scroll to position [451, 0]
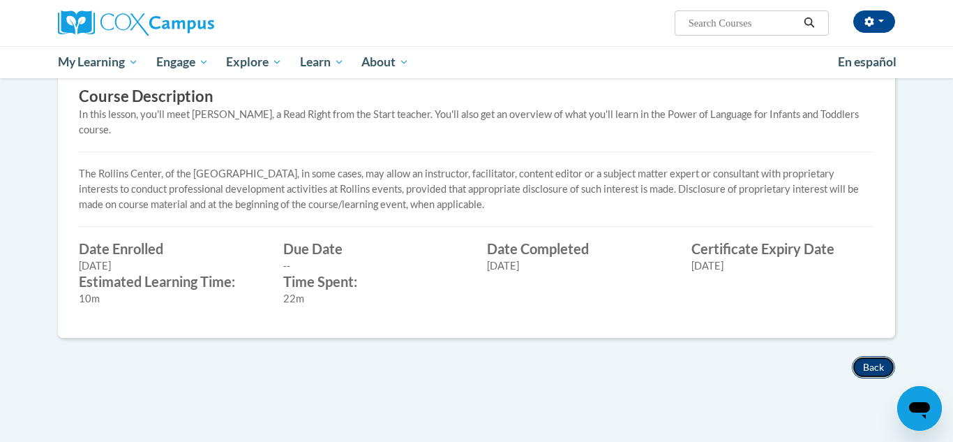
click at [873, 356] on button "Back" at bounding box center [873, 367] width 43 height 22
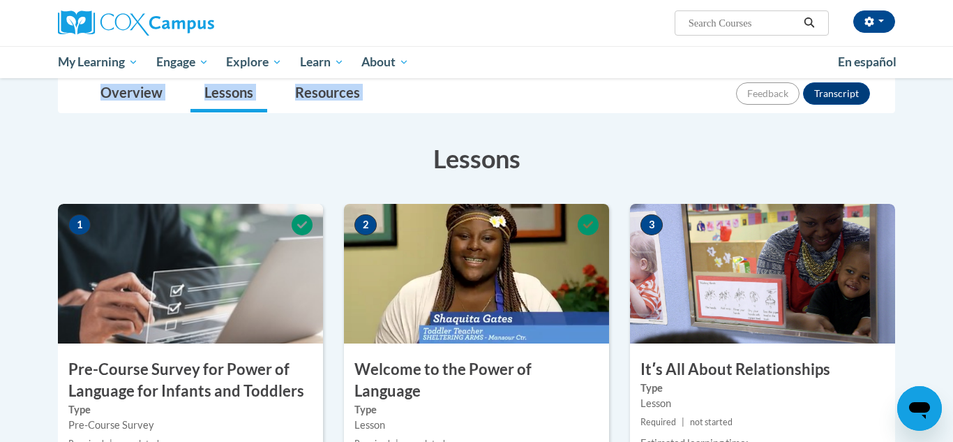
scroll to position [167, 0]
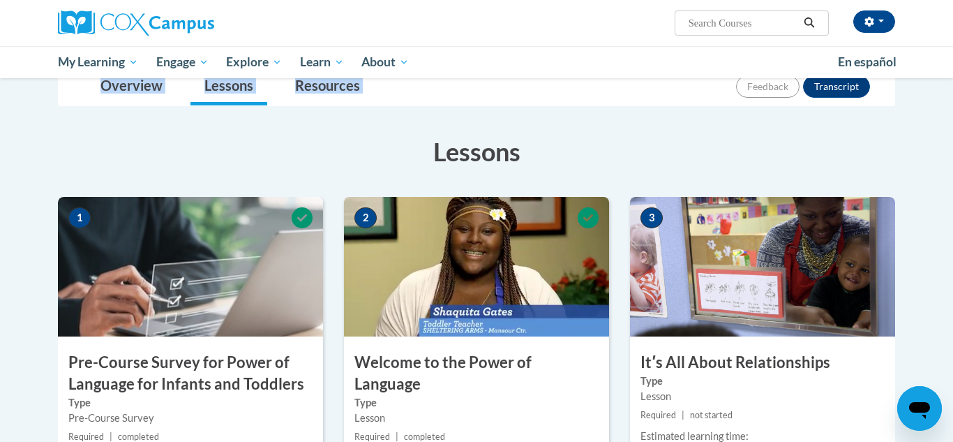
drag, startPoint x: 951, startPoint y: 67, endPoint x: 951, endPoint y: 100, distance: 33.5
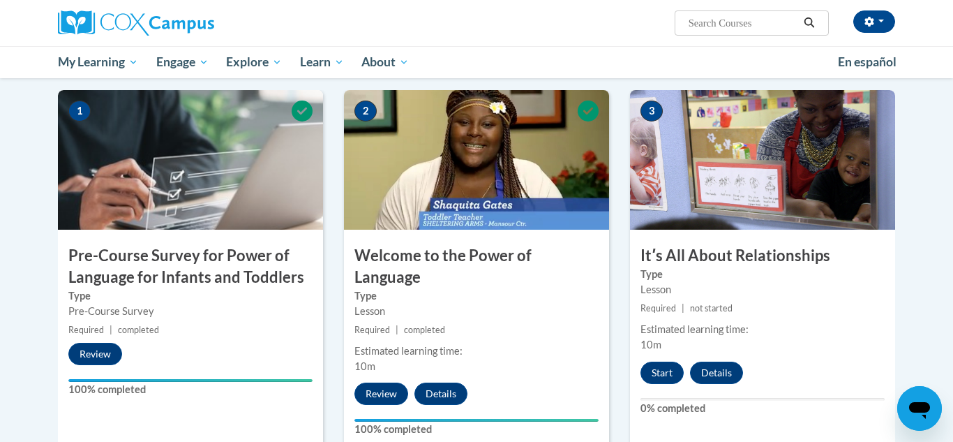
drag, startPoint x: 949, startPoint y: 106, endPoint x: 951, endPoint y: 128, distance: 21.7
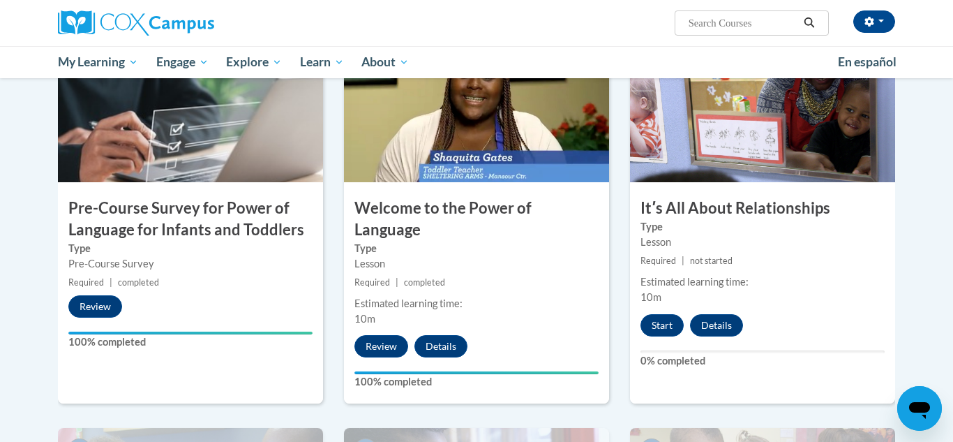
drag, startPoint x: 951, startPoint y: 128, endPoint x: 952, endPoint y: 140, distance: 11.2
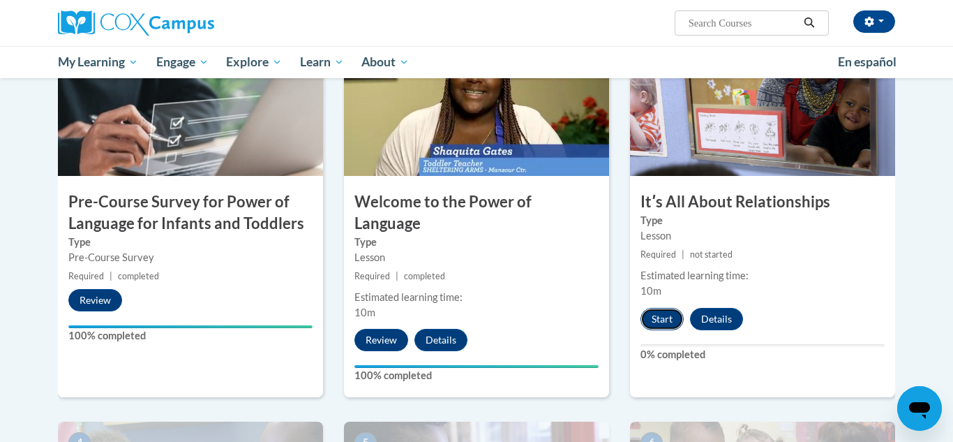
click at [661, 316] on button "Start" at bounding box center [661, 319] width 43 height 22
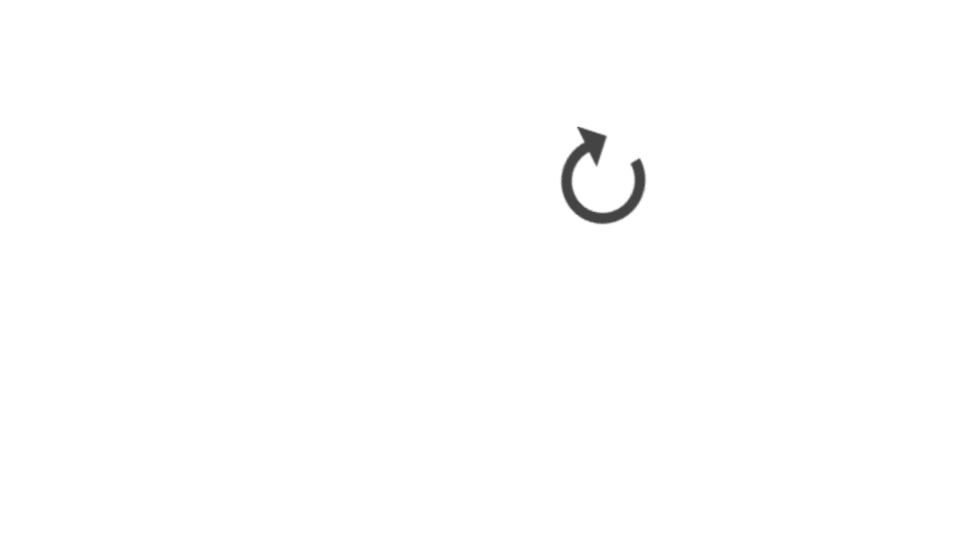
scroll to position [3, 0]
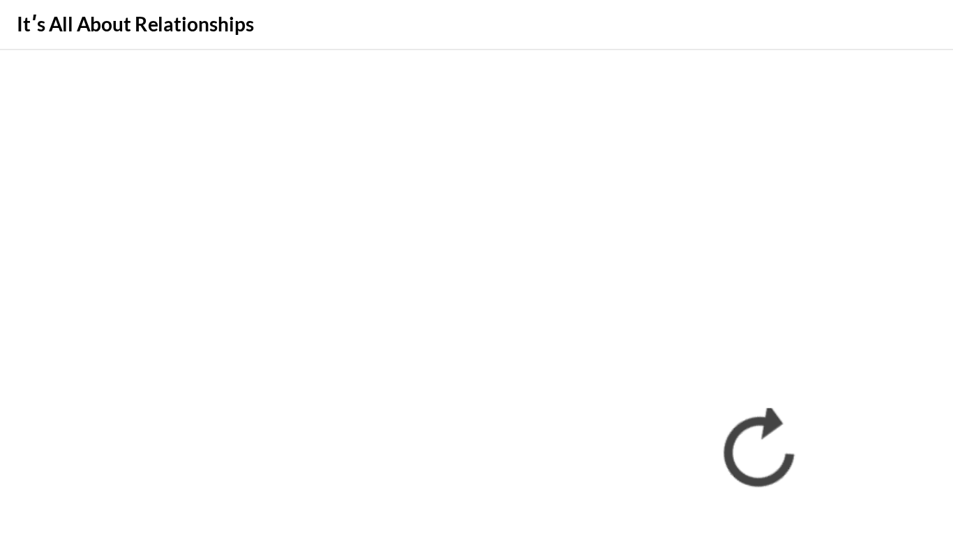
click at [575, 2] on div "Itʹs All About Relationships Close" at bounding box center [476, 15] width 953 height 31
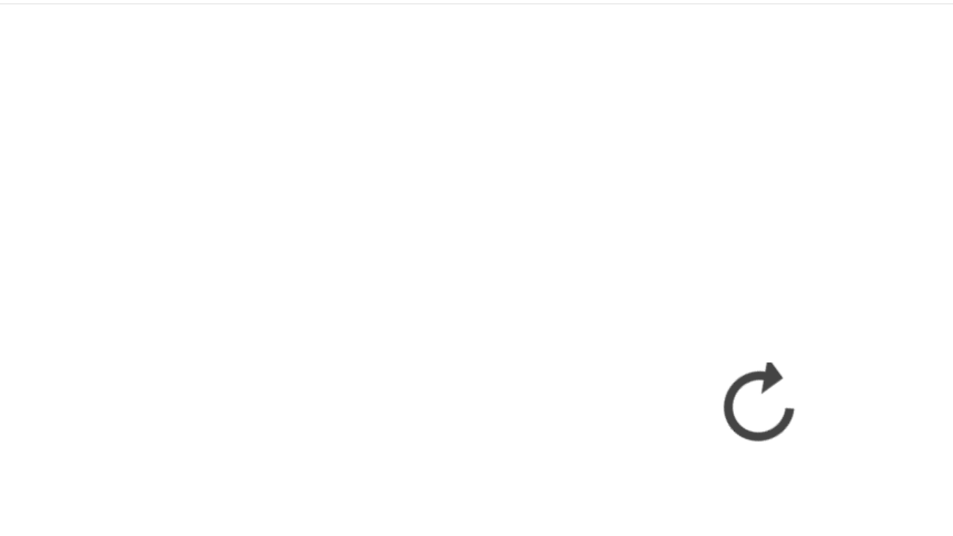
click at [571, 30] on div "Itʹs All About Relationships Close" at bounding box center [476, 15] width 953 height 31
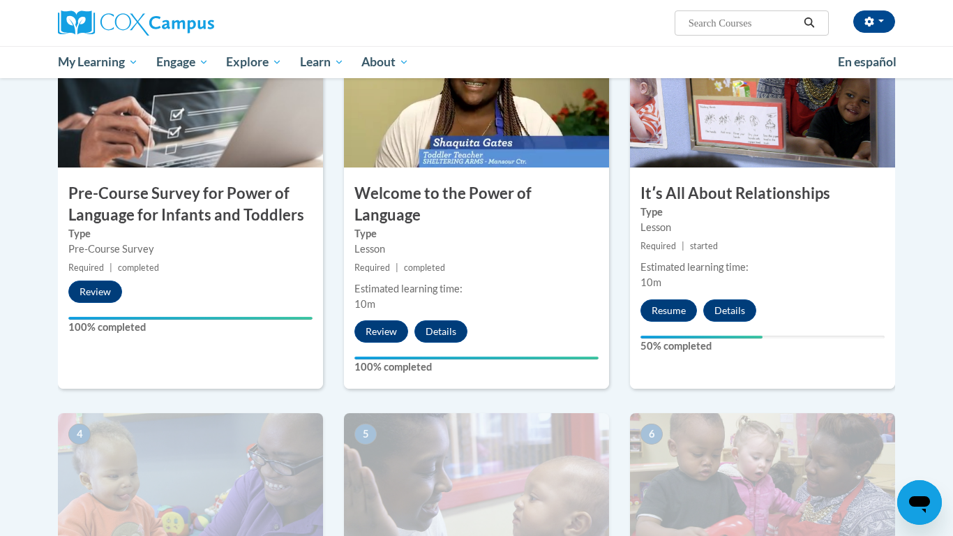
scroll to position [347, 0]
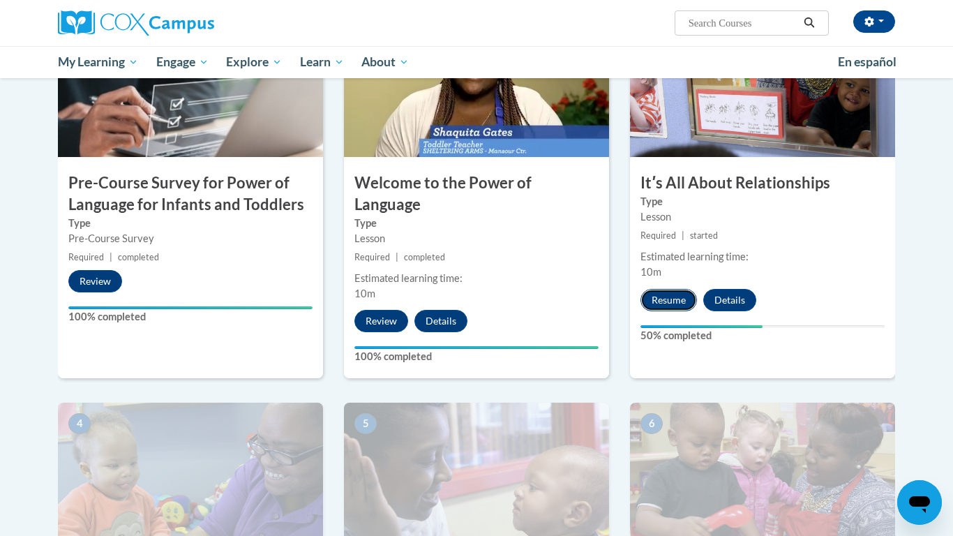
click at [669, 297] on button "Resume" at bounding box center [668, 300] width 57 height 22
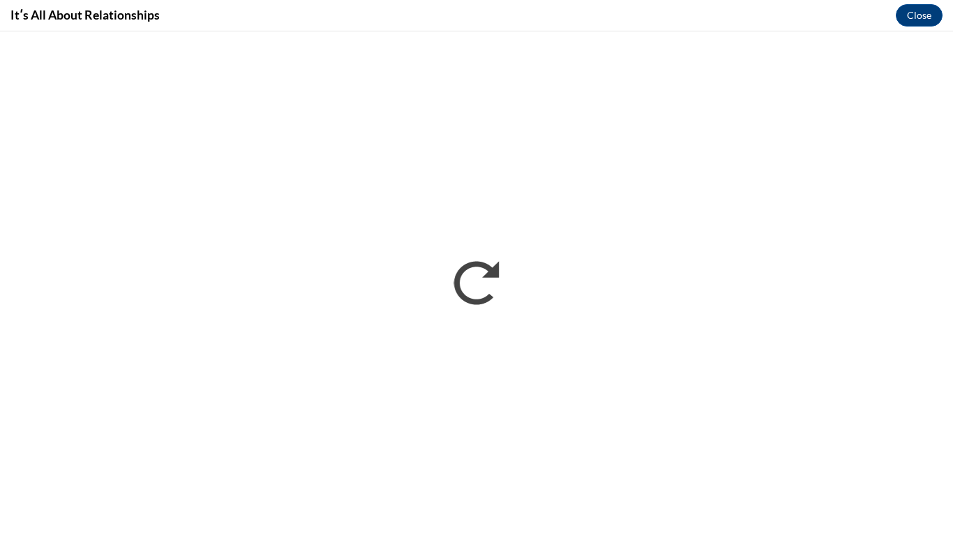
scroll to position [0, 0]
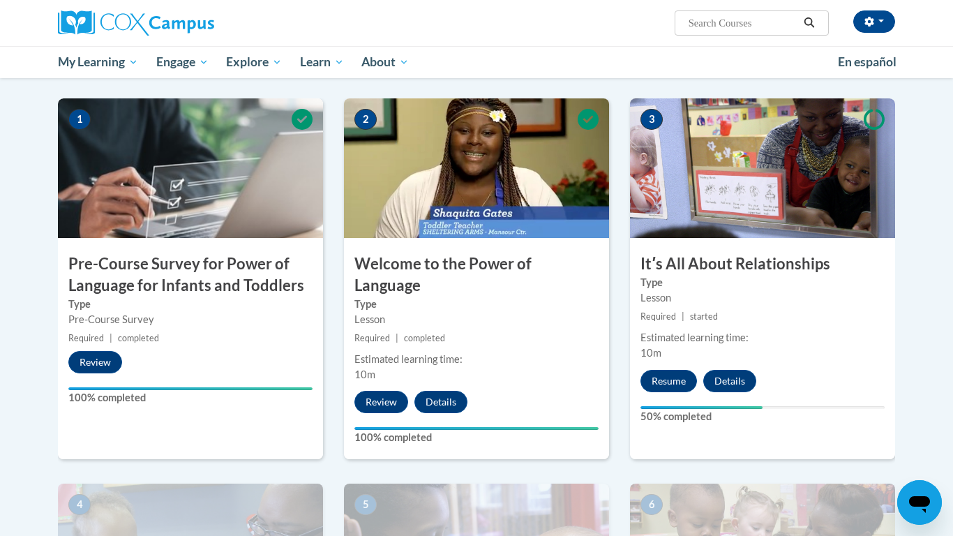
scroll to position [282, 0]
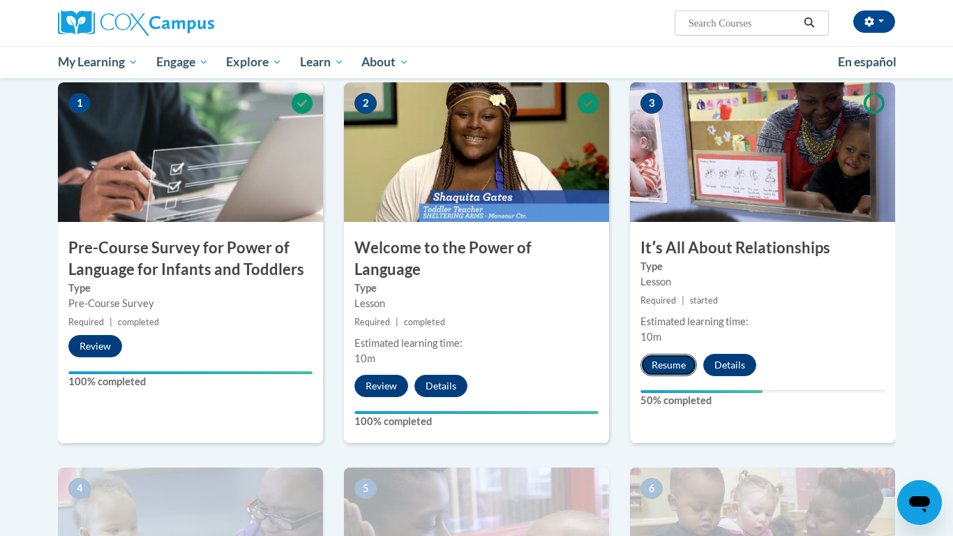
click at [673, 359] on button "Resume" at bounding box center [668, 365] width 57 height 22
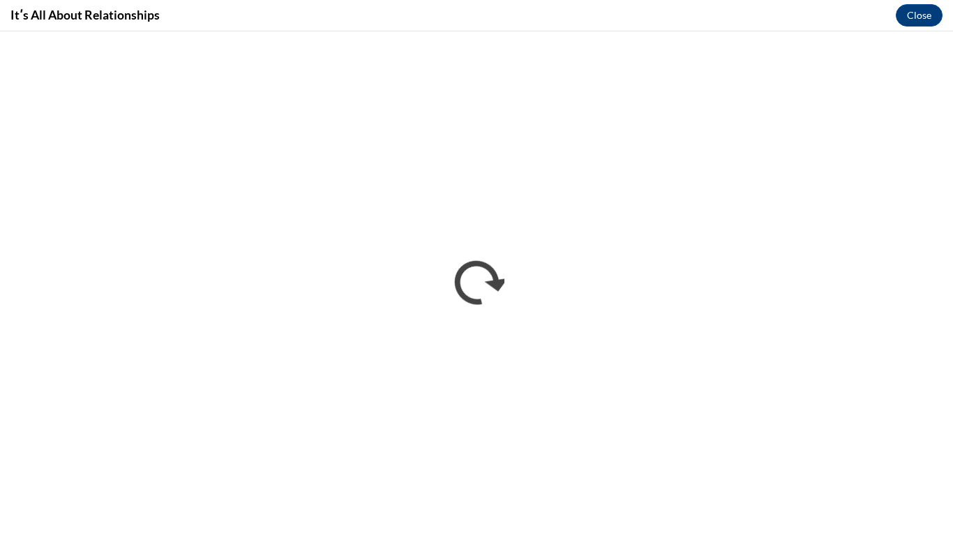
scroll to position [0, 0]
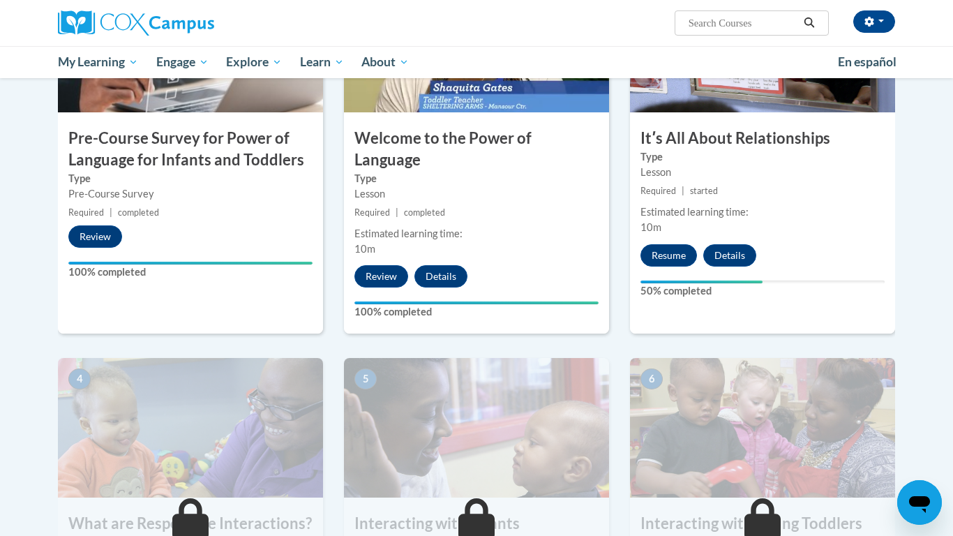
scroll to position [400, 0]
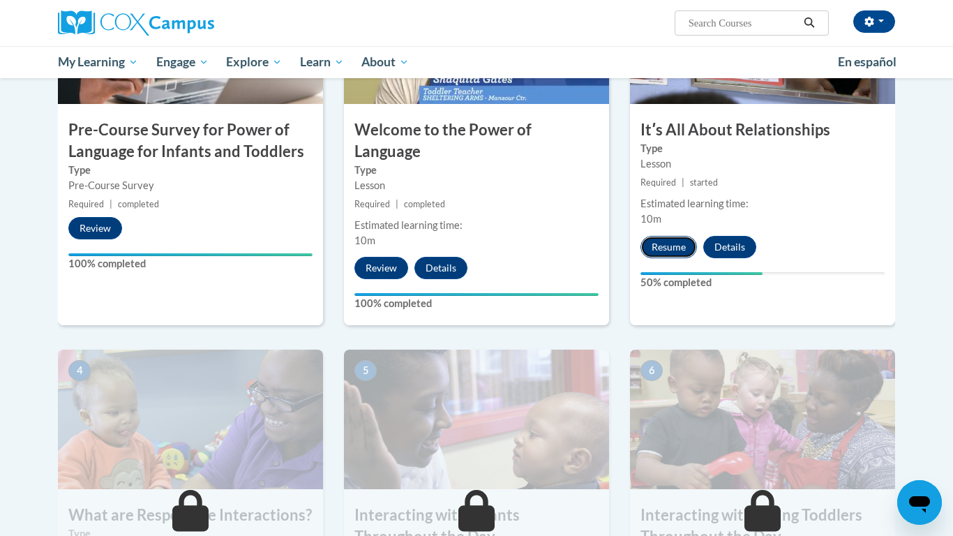
click at [667, 246] on button "Resume" at bounding box center [668, 247] width 57 height 22
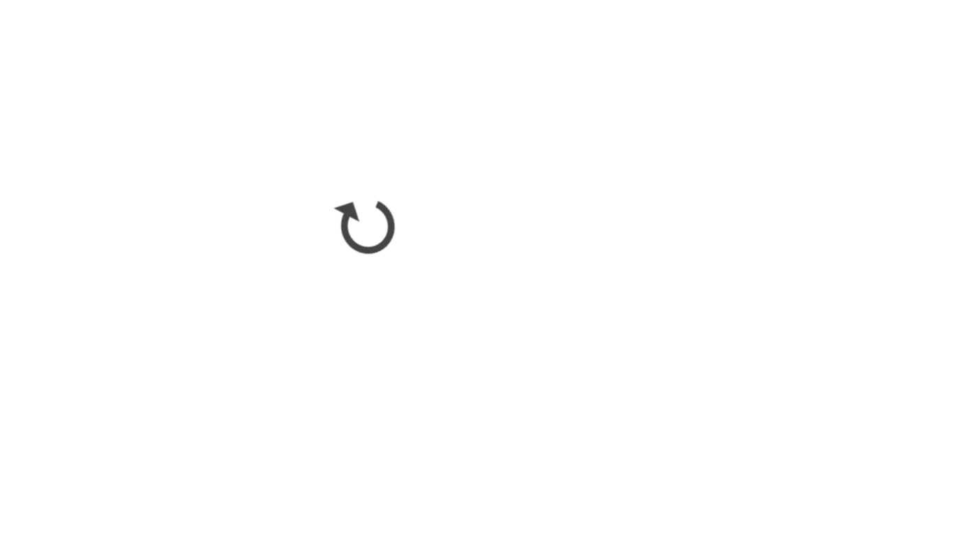
scroll to position [0, 0]
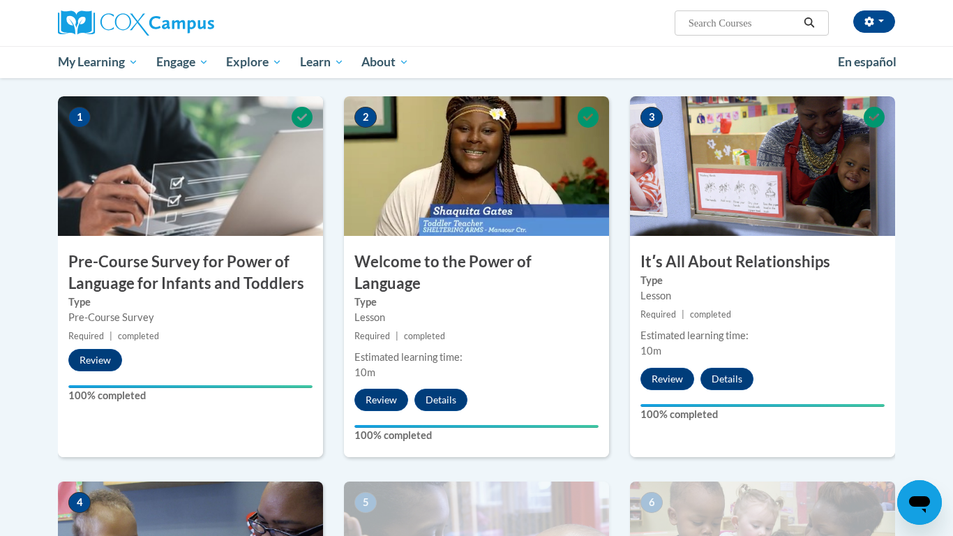
scroll to position [265, 0]
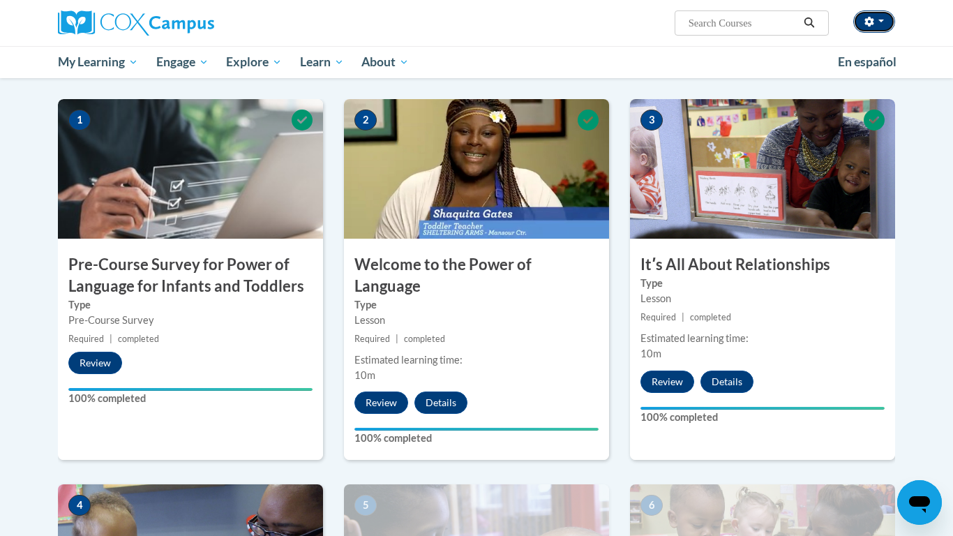
click at [878, 17] on button "button" at bounding box center [874, 21] width 42 height 22
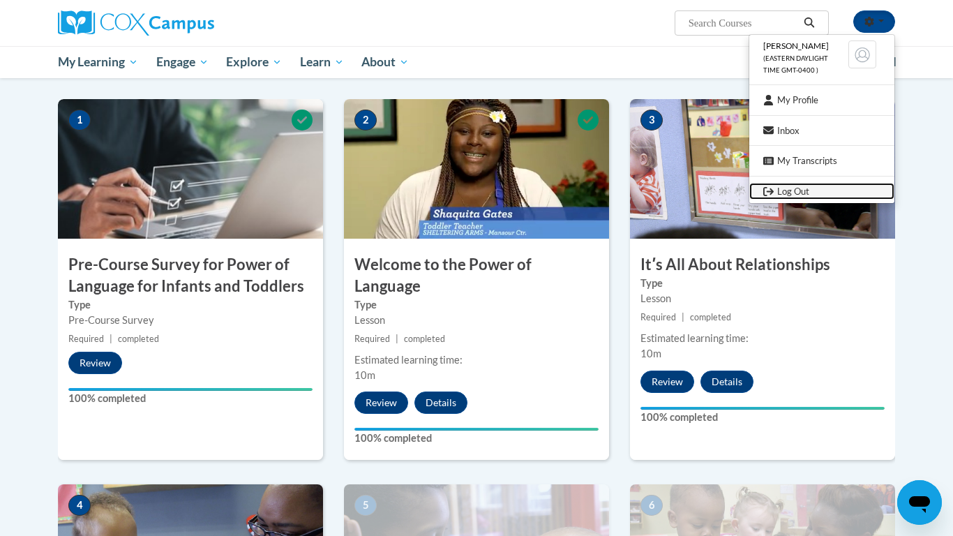
click at [802, 190] on link "Log Out" at bounding box center [821, 191] width 145 height 17
